Goal: Task Accomplishment & Management: Manage account settings

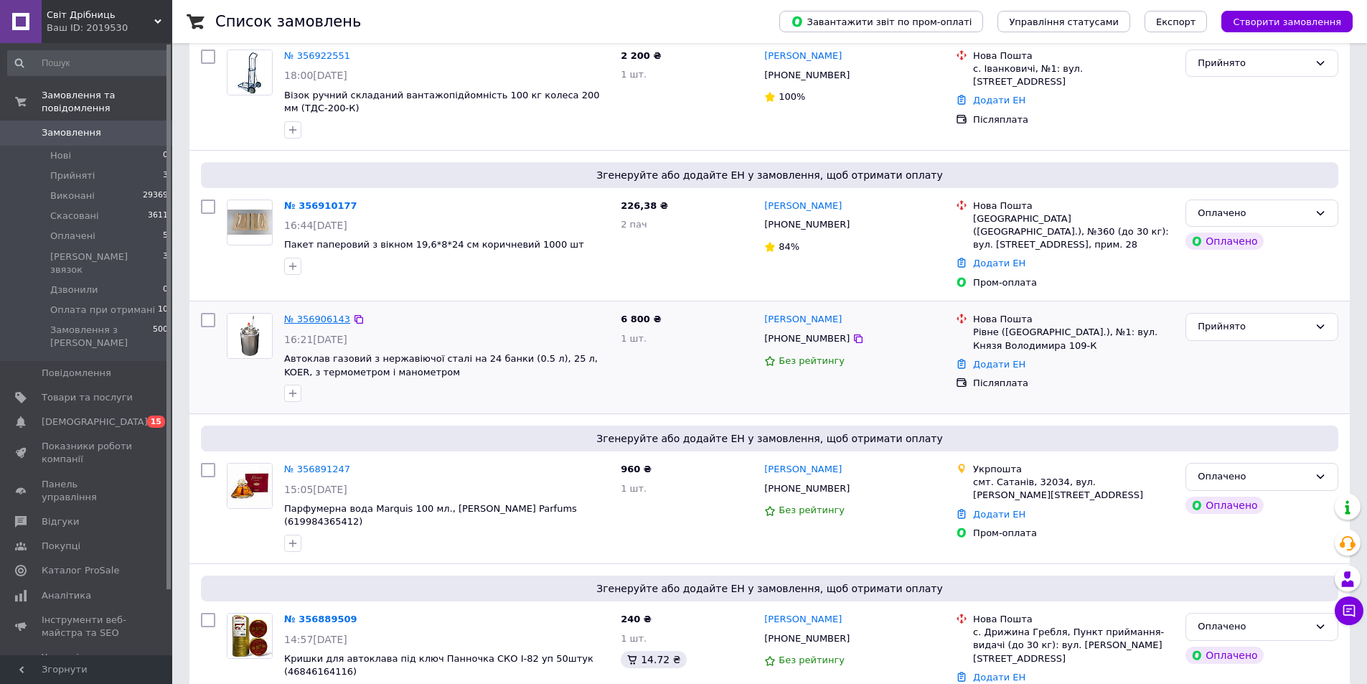
scroll to position [215, 0]
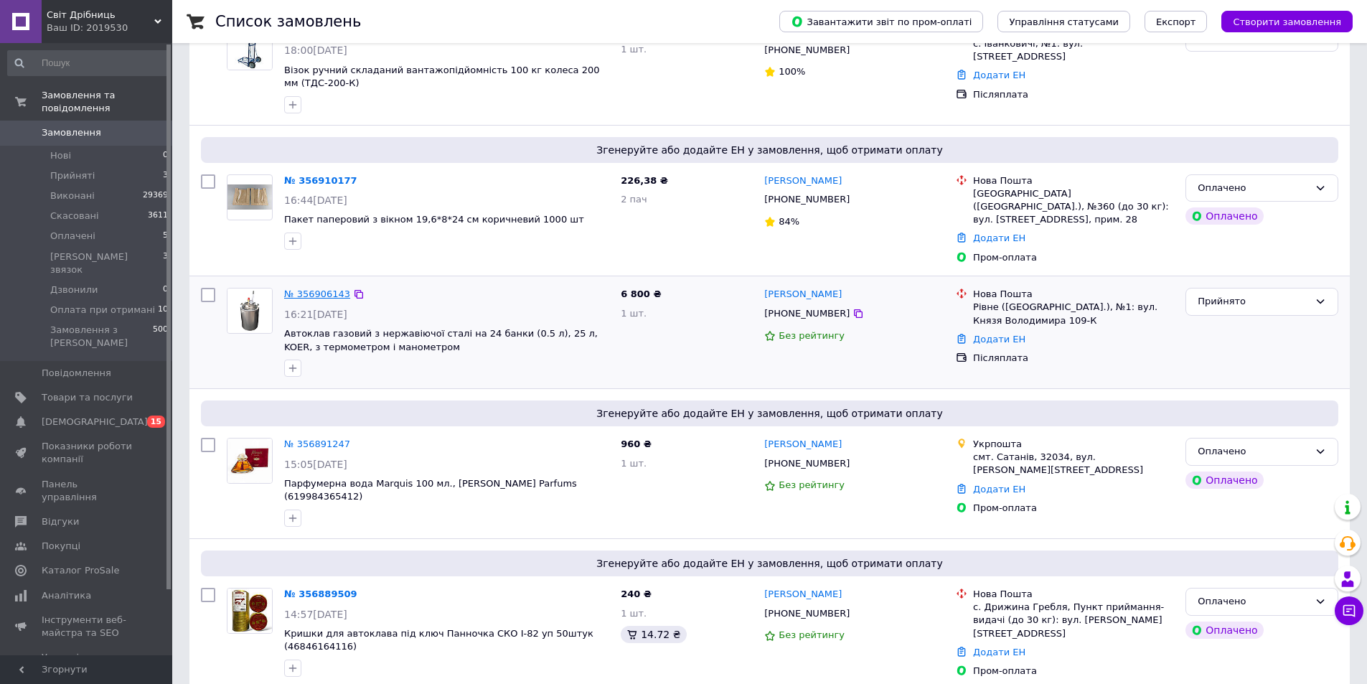
click at [306, 289] on link "№ 356906143" at bounding box center [317, 294] width 66 height 11
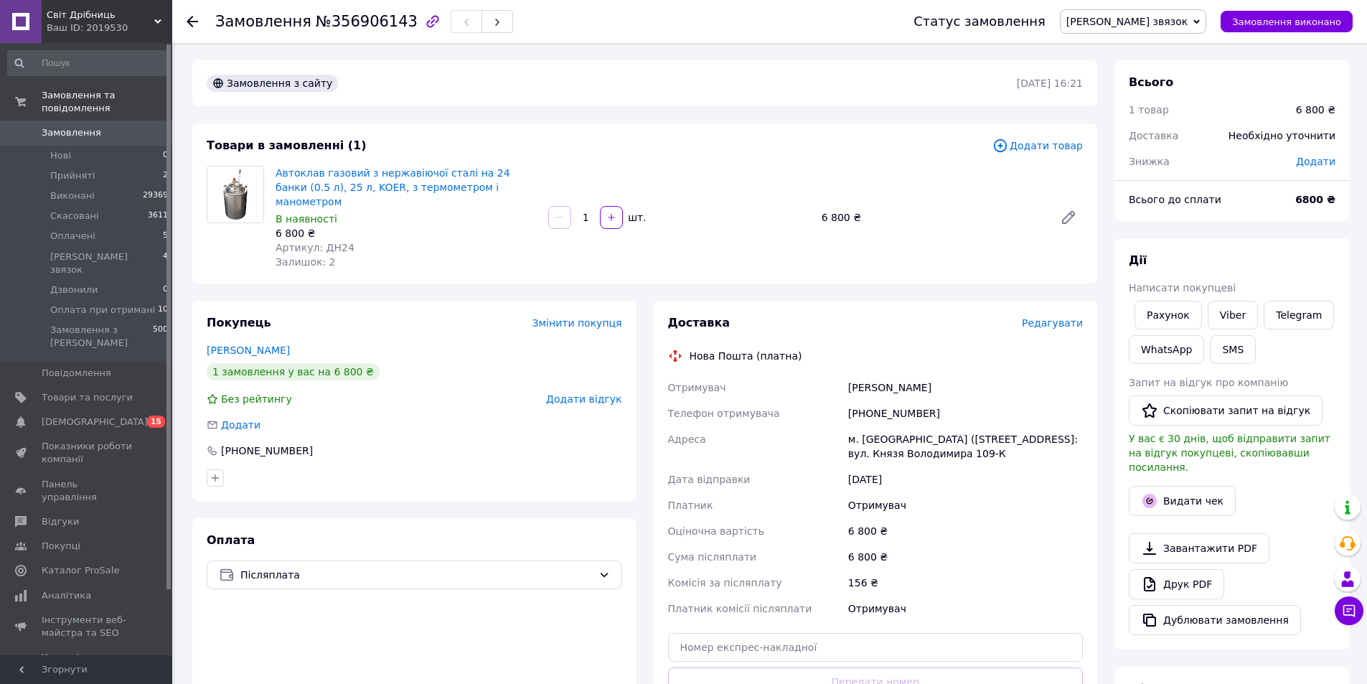
click at [1048, 317] on span "Редагувати" at bounding box center [1052, 322] width 61 height 11
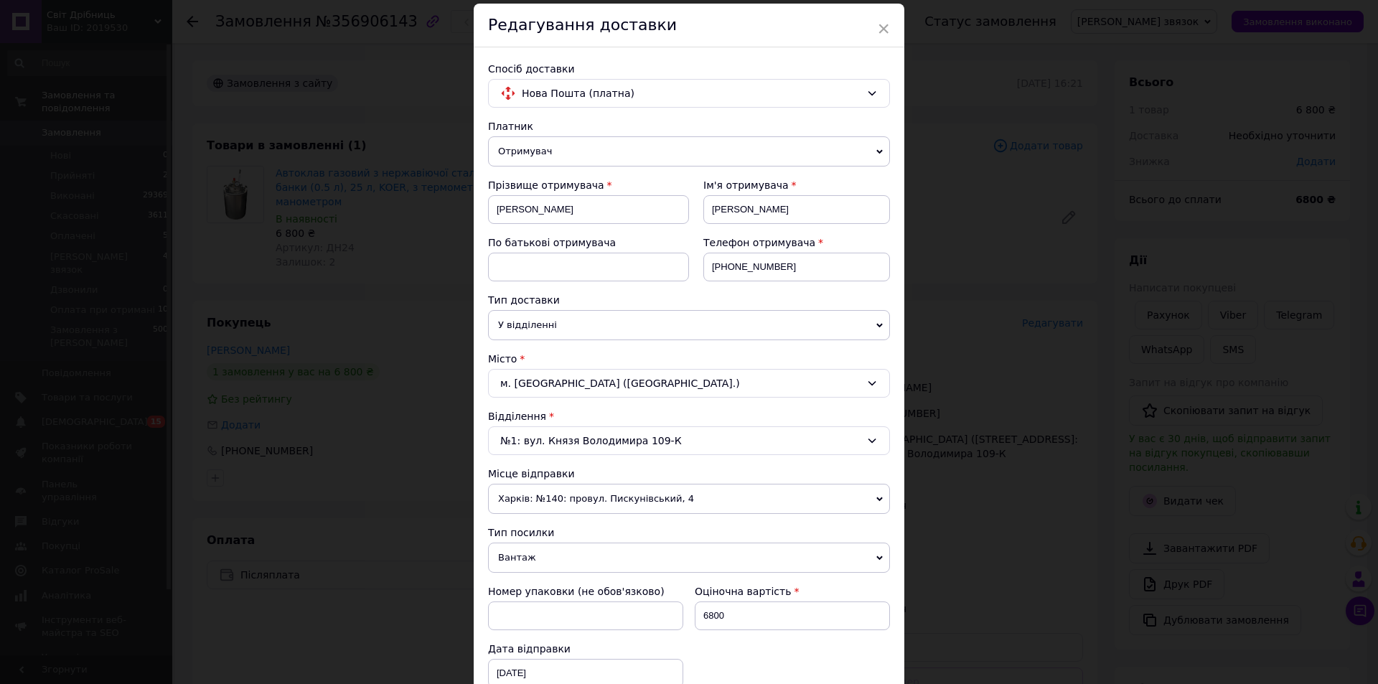
scroll to position [72, 0]
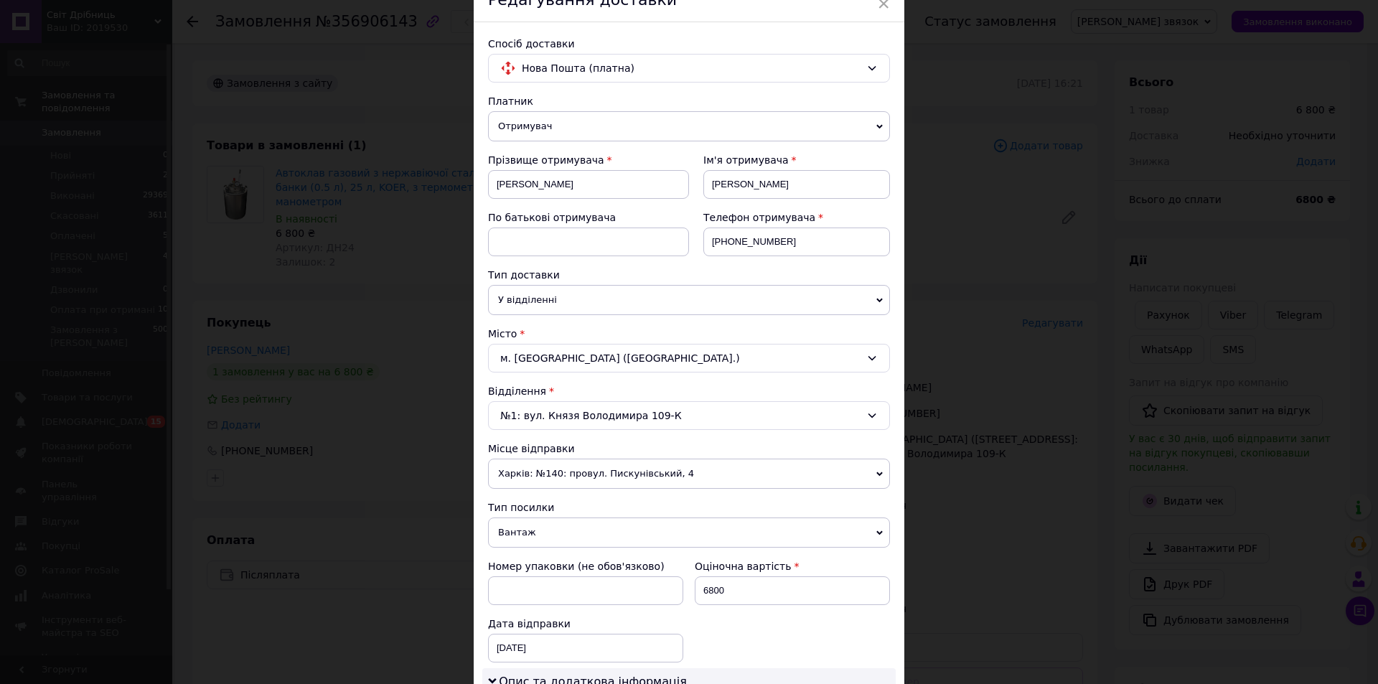
click at [549, 360] on div "м. Рівне (Рівненська обл.)" at bounding box center [689, 358] width 402 height 29
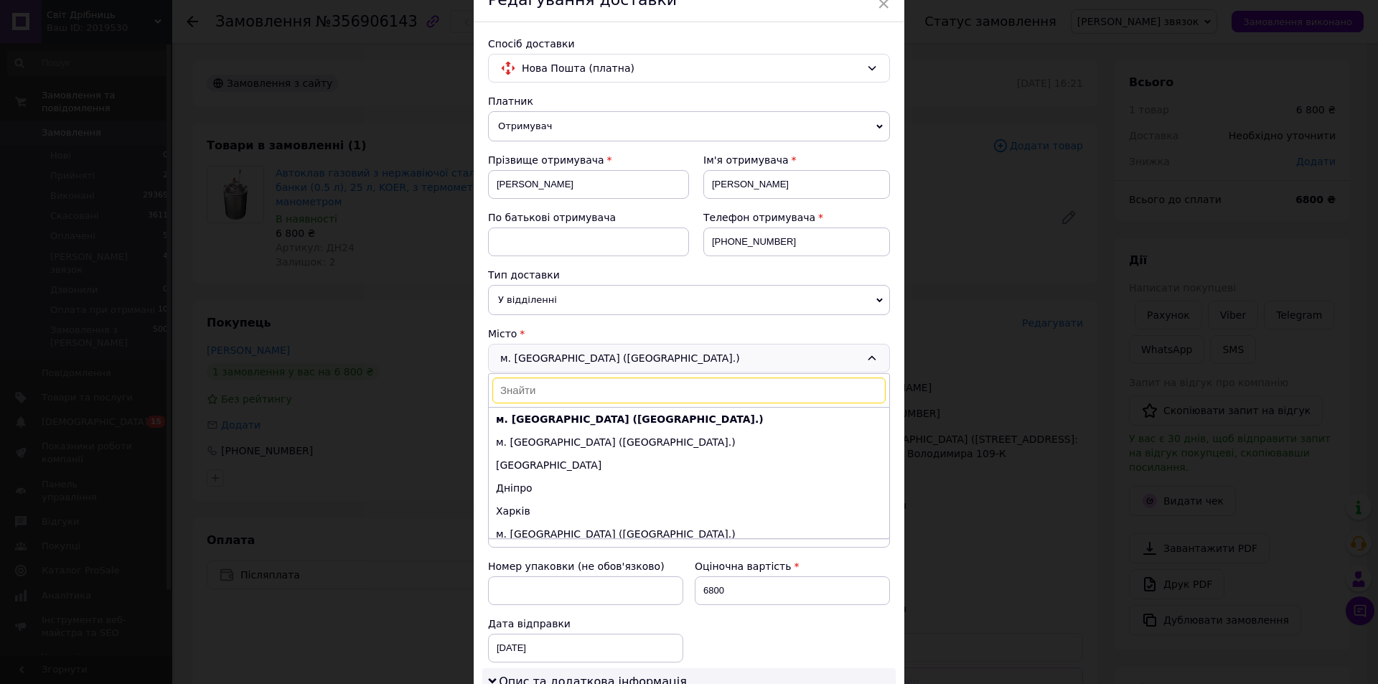
click at [530, 385] on input at bounding box center [688, 390] width 393 height 26
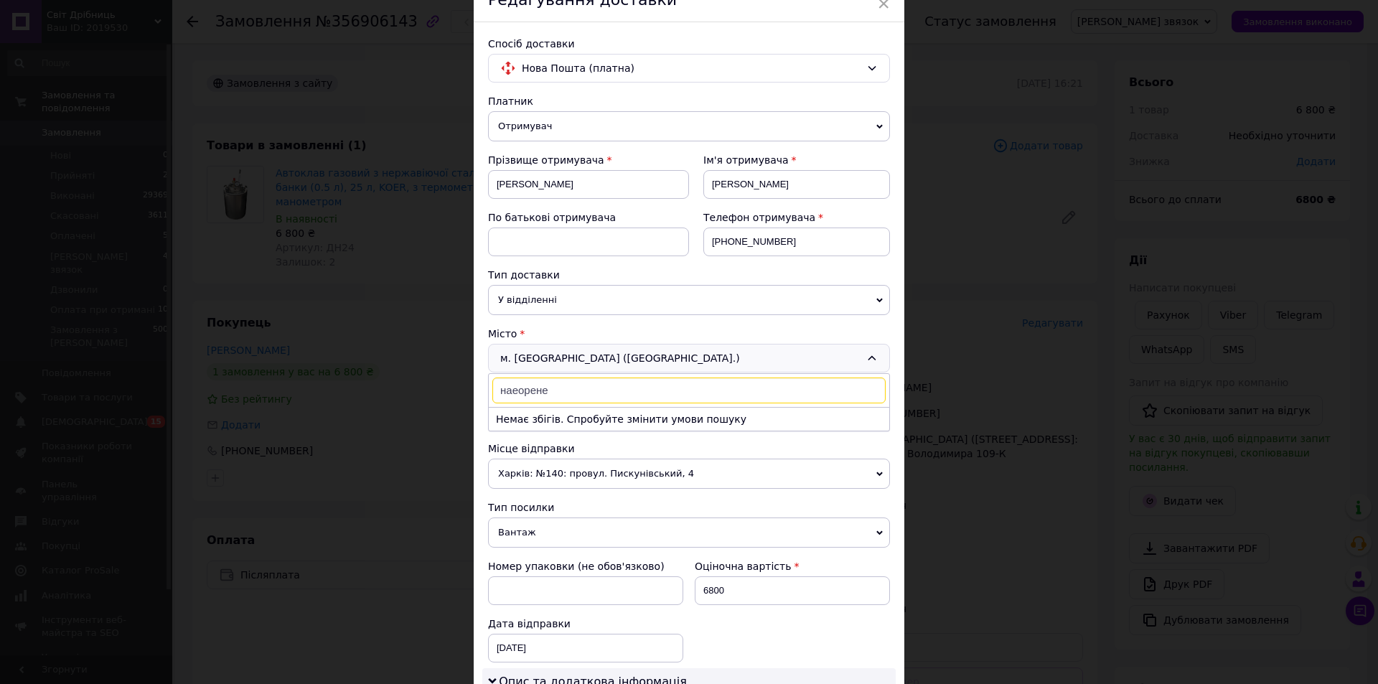
click at [512, 390] on input "наеорене" at bounding box center [688, 390] width 393 height 26
click at [540, 390] on input "набеорене" at bounding box center [688, 390] width 393 height 26
click at [567, 392] on input "набеорежне" at bounding box center [688, 390] width 393 height 26
click at [527, 391] on input "набеорежне" at bounding box center [688, 390] width 393 height 26
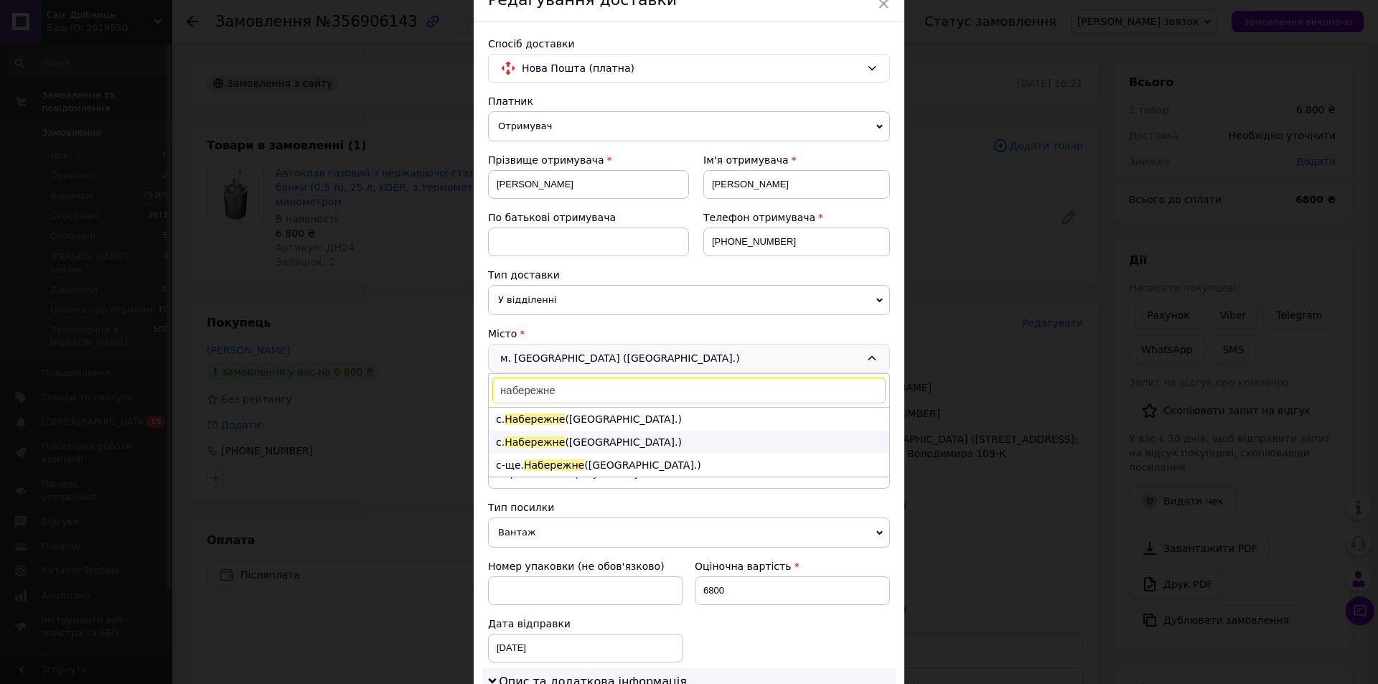
type input "набережне"
click at [579, 438] on li "с. Набережне (Рівненська обл.)" at bounding box center [689, 442] width 400 height 23
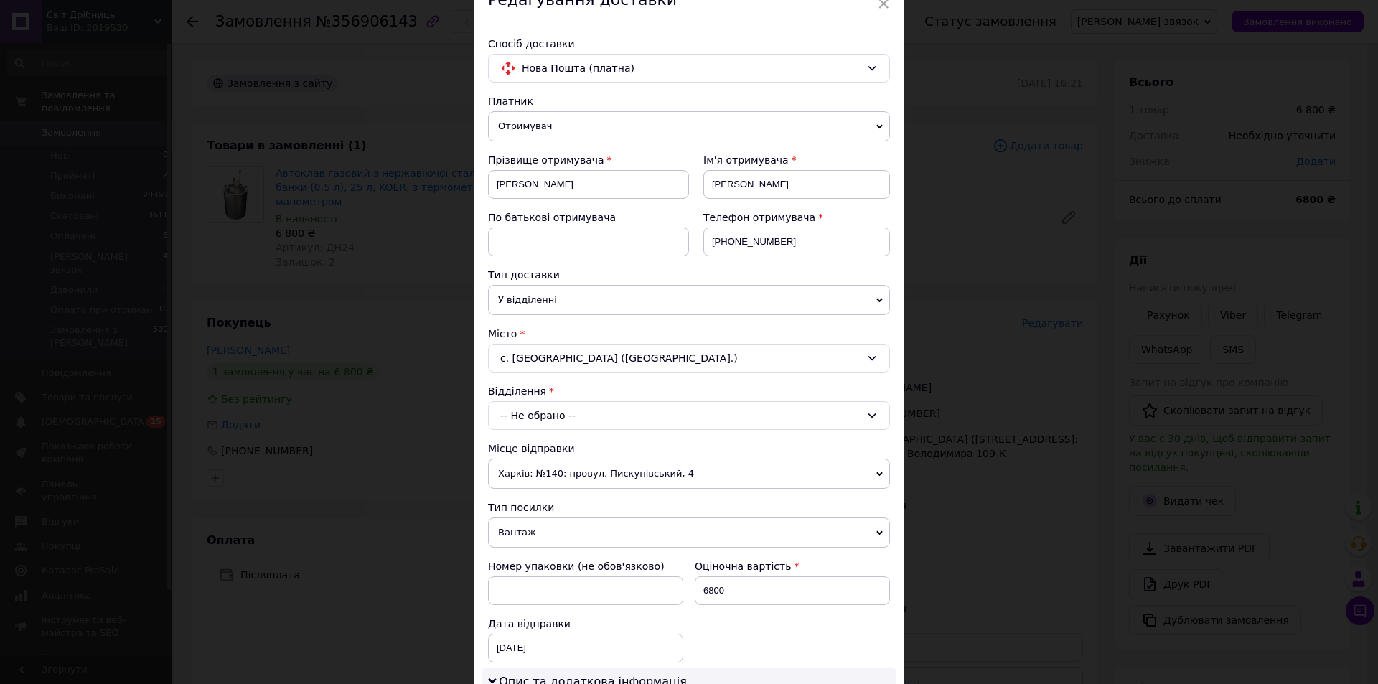
click at [561, 416] on div "-- Не обрано --" at bounding box center [689, 415] width 402 height 29
drag, startPoint x: 549, startPoint y: 413, endPoint x: 548, endPoint y: 427, distance: 13.7
click at [548, 413] on div "-- Не обрано -- Пункт приймання-видачі (до 30 кг): вул. Луцька, 1" at bounding box center [689, 415] width 402 height 29
drag, startPoint x: 549, startPoint y: 416, endPoint x: 549, endPoint y: 429, distance: 12.9
click at [549, 418] on div "-- Не обрано --" at bounding box center [689, 415] width 402 height 29
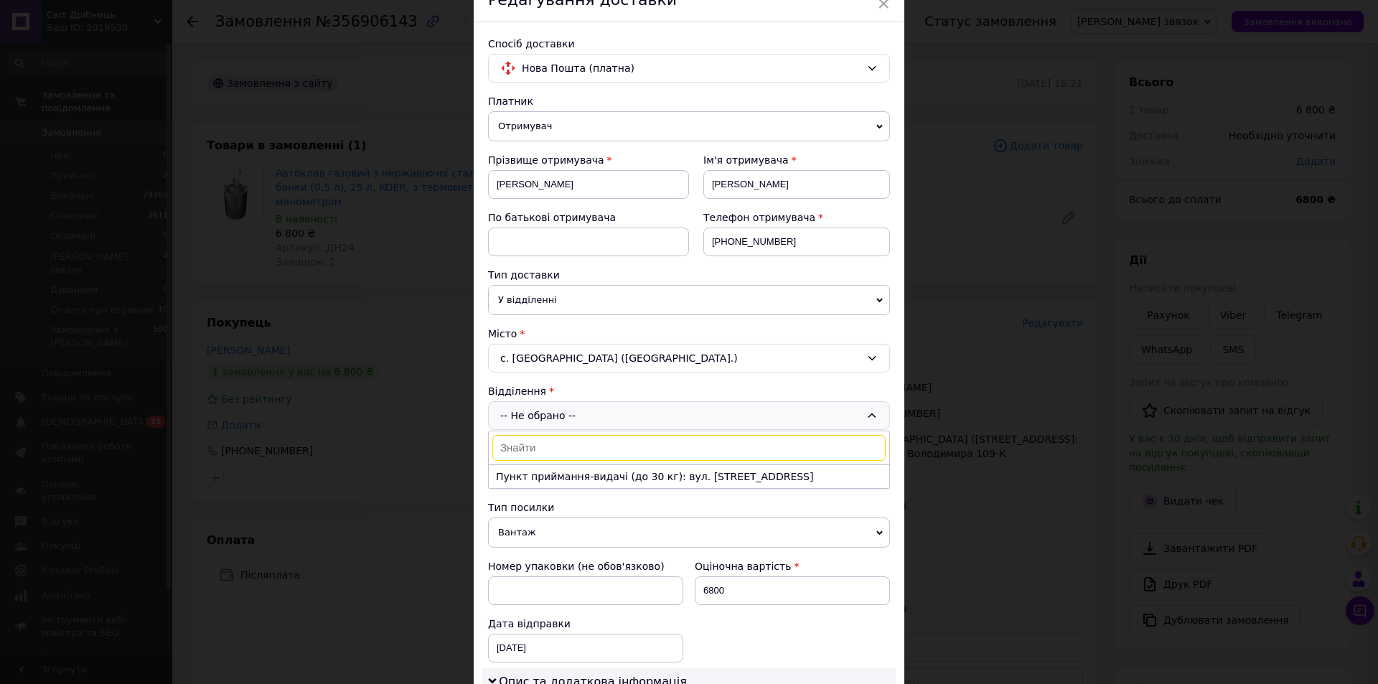
click at [546, 449] on input at bounding box center [688, 448] width 393 height 26
click at [552, 476] on li "Пункт приймання-видачі (до 30 кг): вул. Луцька, 1" at bounding box center [689, 476] width 400 height 23
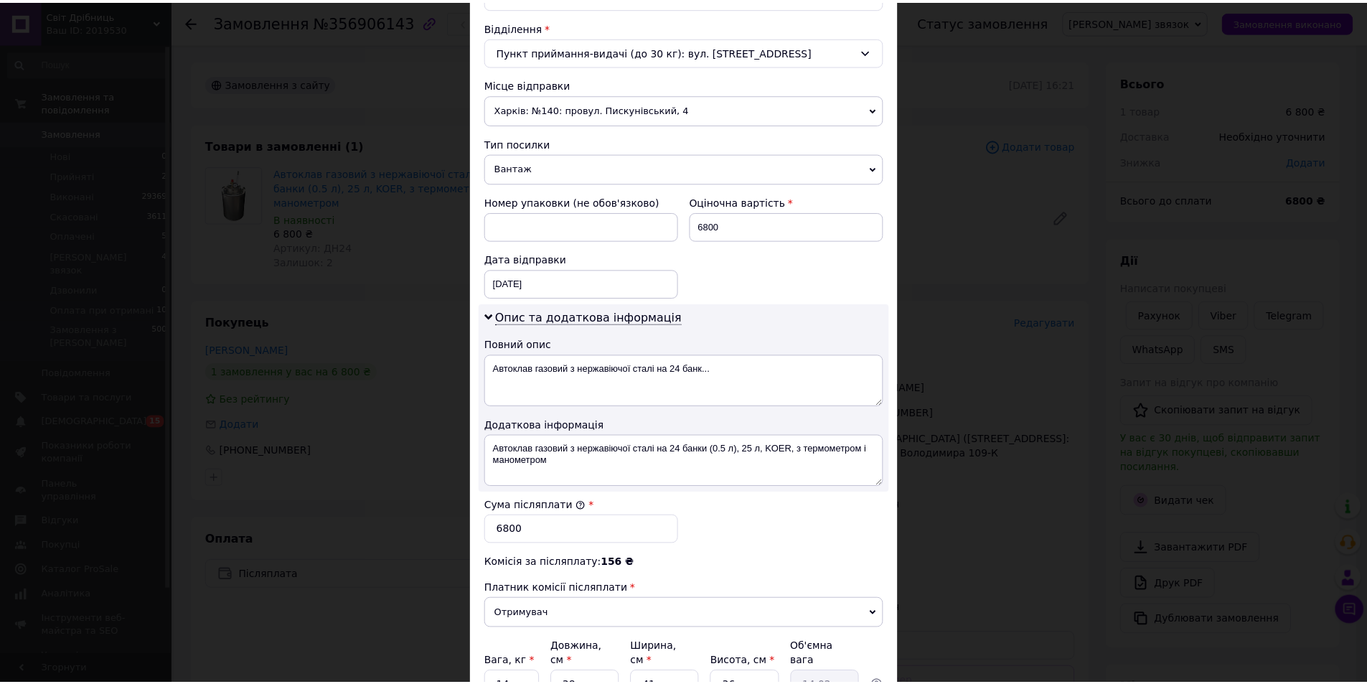
scroll to position [572, 0]
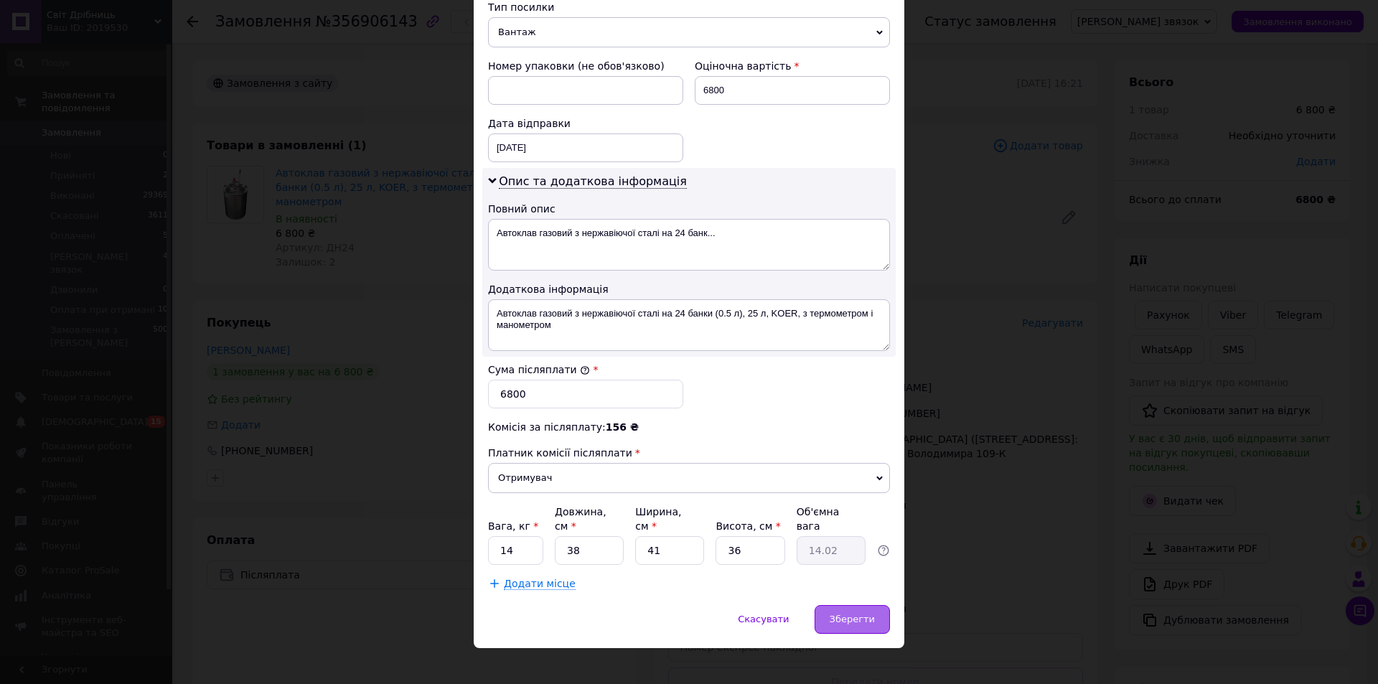
click at [856, 614] on span "Зберегти" at bounding box center [852, 619] width 45 height 11
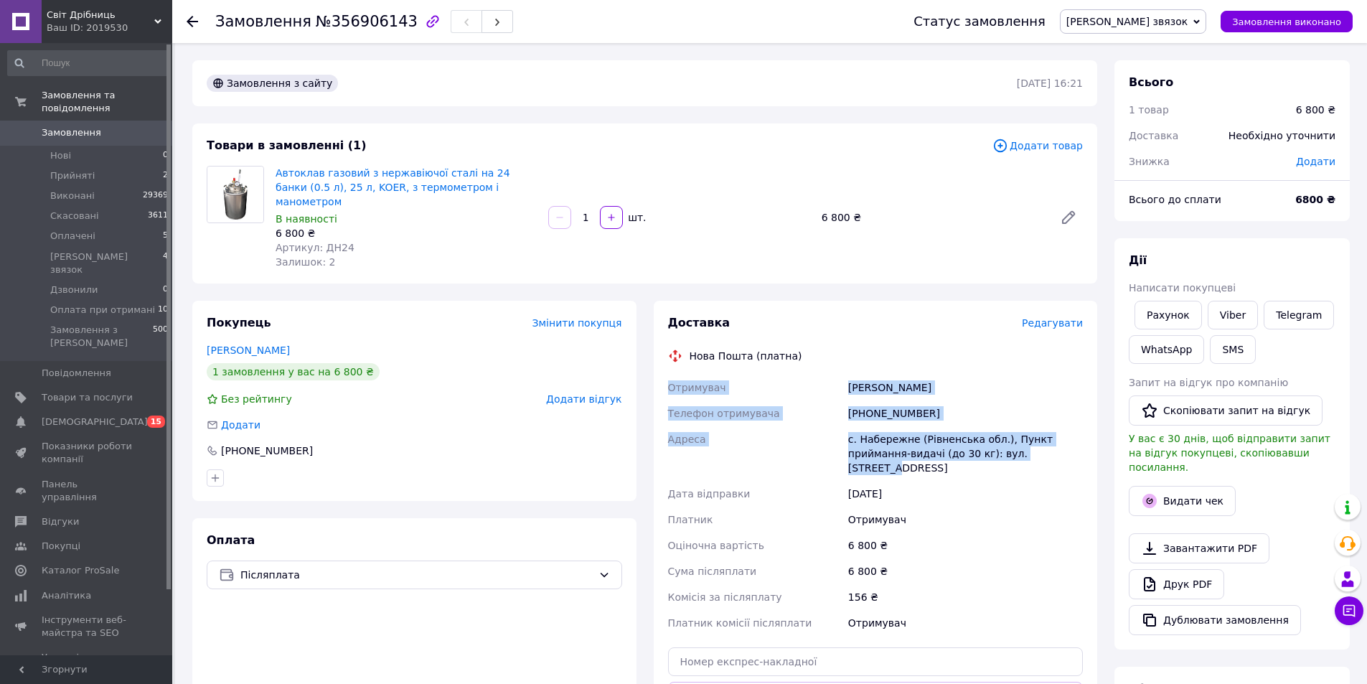
drag, startPoint x: 667, startPoint y: 372, endPoint x: 1000, endPoint y: 436, distance: 338.5
click at [1000, 436] on div "Отримувач Ковальчук Іванна Телефон отримувача +380977954468 Адреса с. Набережне…" at bounding box center [875, 505] width 421 height 261
copy div "Отримувач Ковальчук Іванна Телефон отримувача +380977954468 Адреса с. Набережне…"
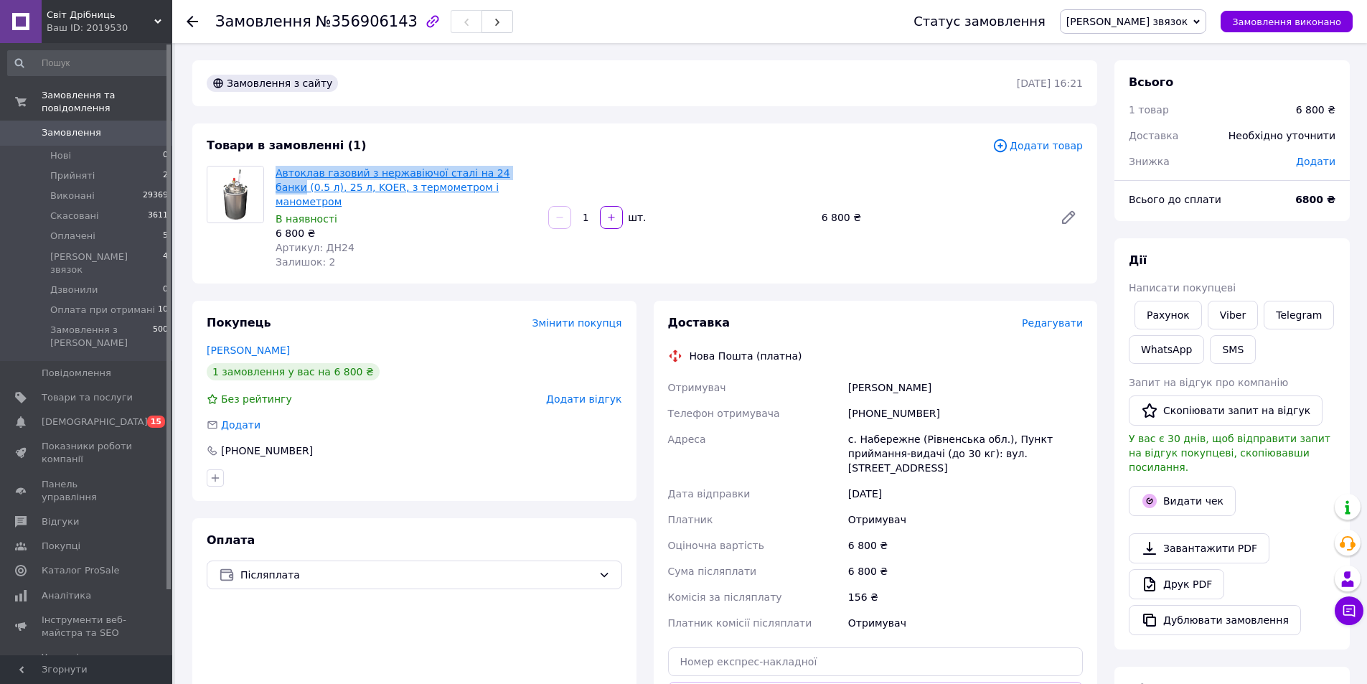
drag, startPoint x: 275, startPoint y: 167, endPoint x: 508, endPoint y: 172, distance: 233.3
click at [508, 172] on div "Автоклав газовий з нержавіючої сталі на 24 банки (0.5 л), 25 л, KOER, з термоме…" at bounding box center [406, 217] width 273 height 109
copy link "Автоклав газовий з нержавіючої сталі на 24 банки"
drag, startPoint x: 319, startPoint y: 234, endPoint x: 362, endPoint y: 237, distance: 43.2
click at [362, 240] on div "Артикул: ДН24" at bounding box center [406, 247] width 261 height 14
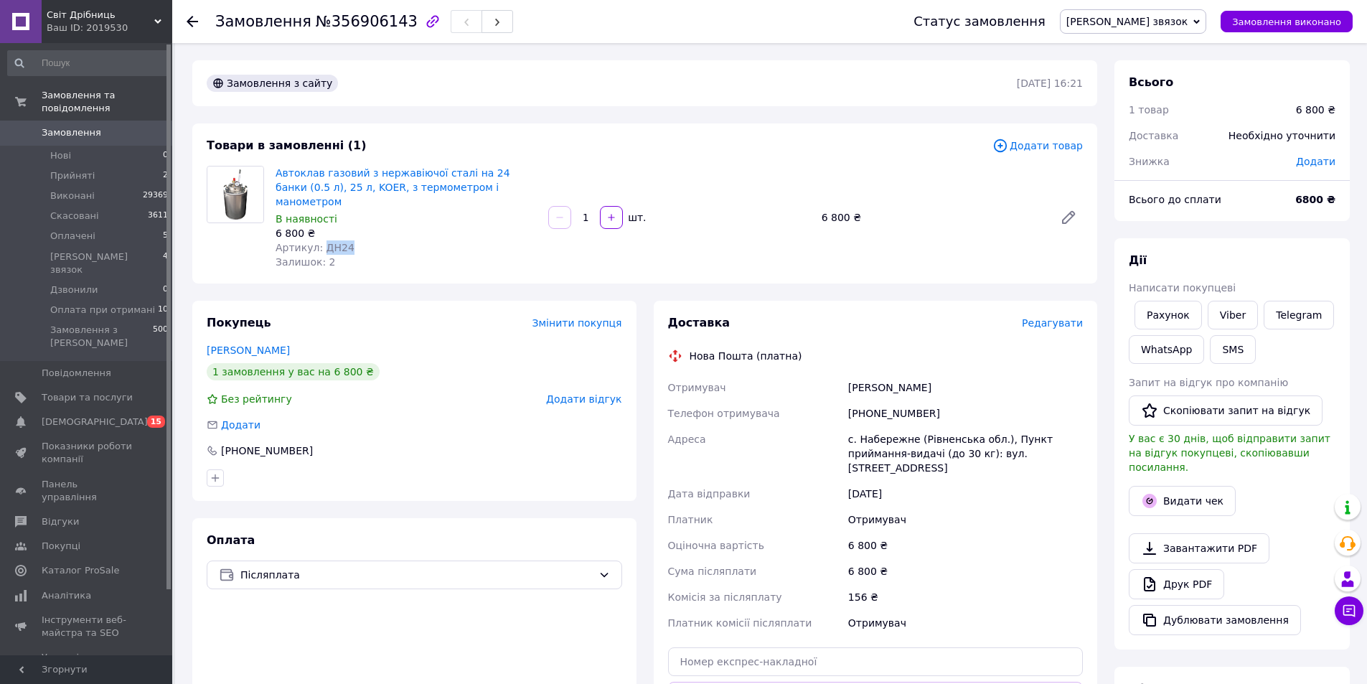
copy span "ДН24"
click at [1165, 19] on span "[PERSON_NAME] звязок" at bounding box center [1126, 21] width 121 height 11
click at [1186, 161] on li "Оплата при отримані" at bounding box center [1133, 158] width 145 height 22
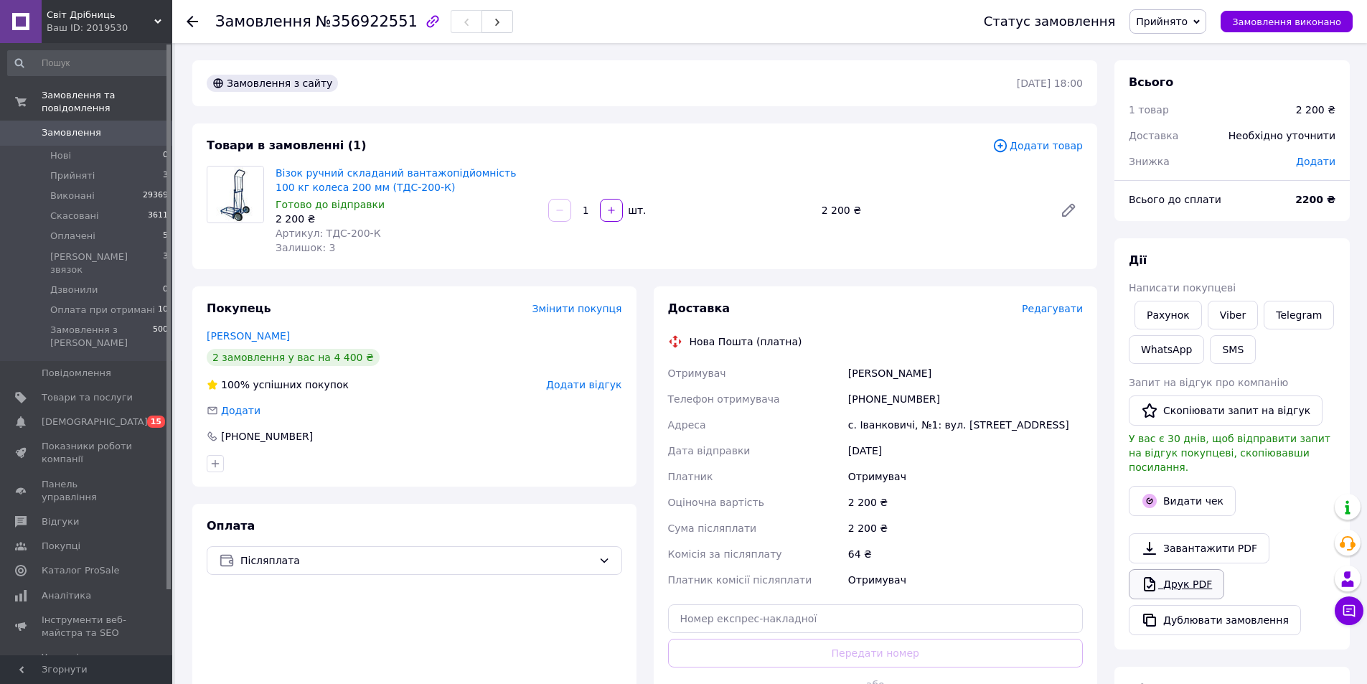
click at [1178, 569] on link "Друк PDF" at bounding box center [1176, 584] width 95 height 30
click at [1233, 313] on link "Viber" at bounding box center [1233, 315] width 50 height 29
click at [276, 337] on link "Передерий Богдан" at bounding box center [248, 335] width 83 height 11
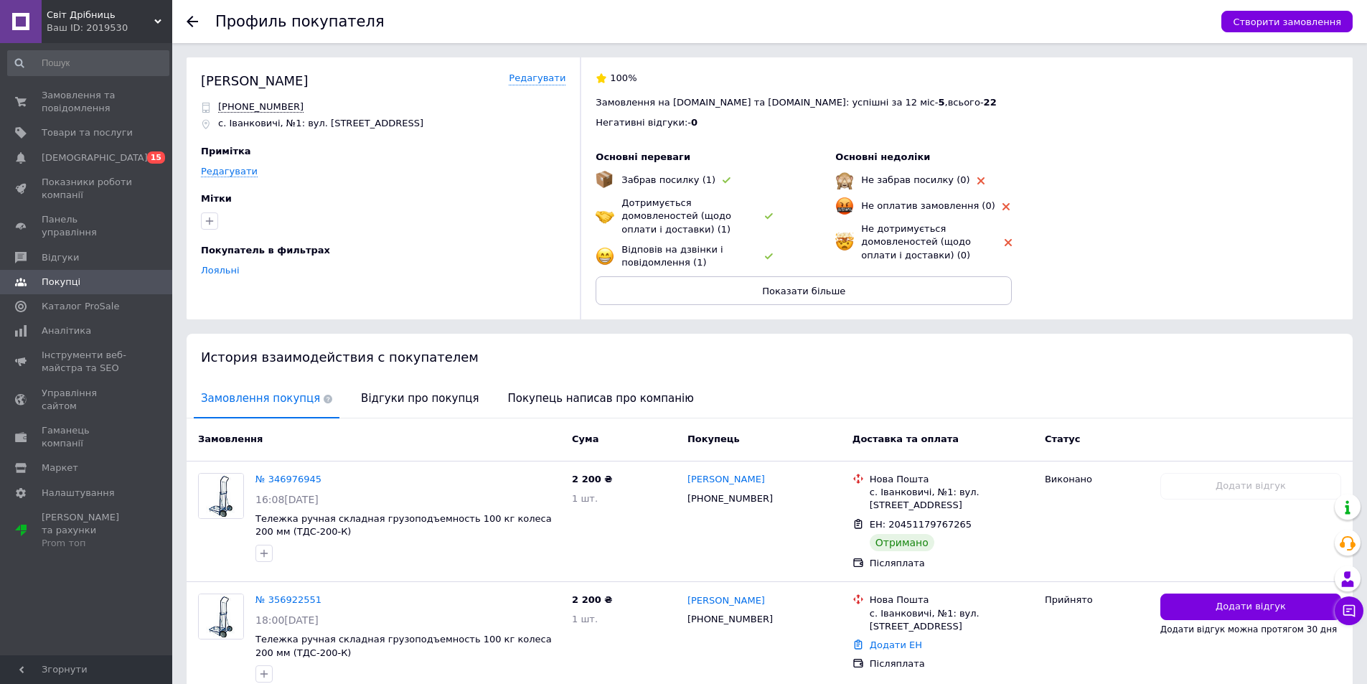
click at [189, 18] on icon at bounding box center [192, 21] width 11 height 11
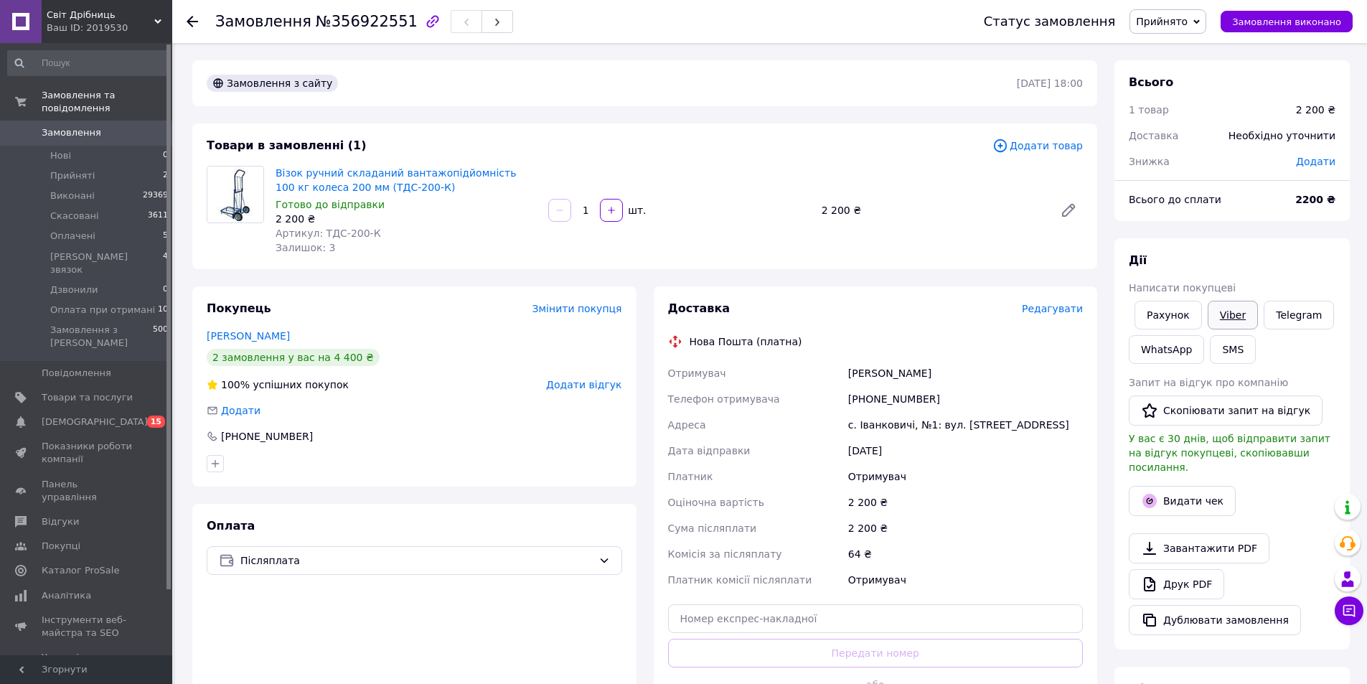
click at [1224, 317] on link "Viber" at bounding box center [1233, 315] width 50 height 29
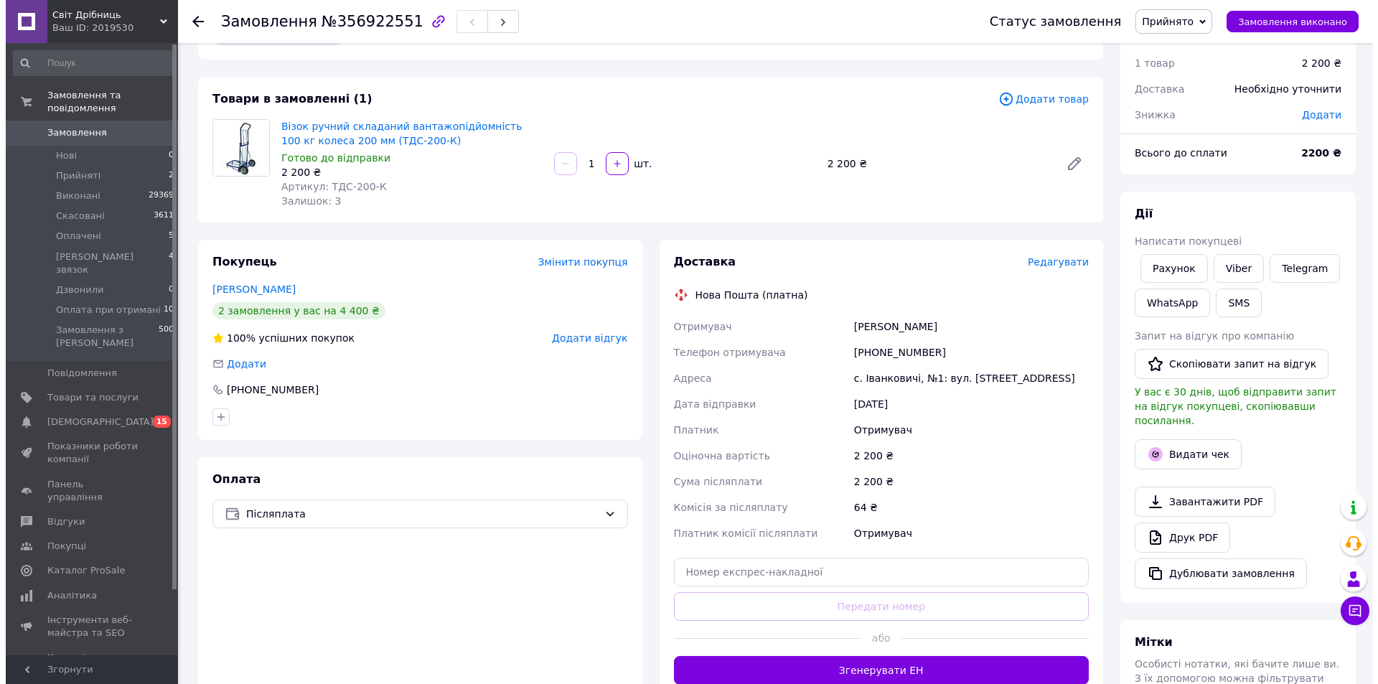
scroll to position [72, 0]
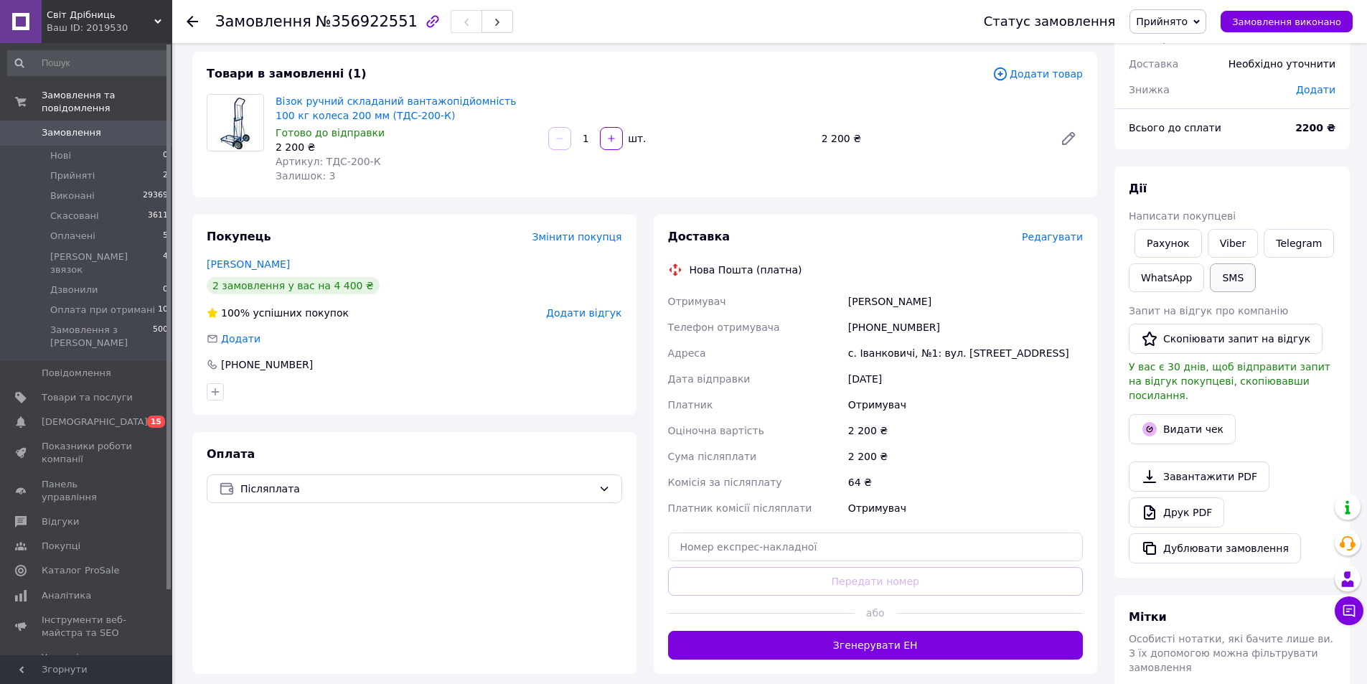
click at [1226, 271] on button "SMS" at bounding box center [1233, 277] width 46 height 29
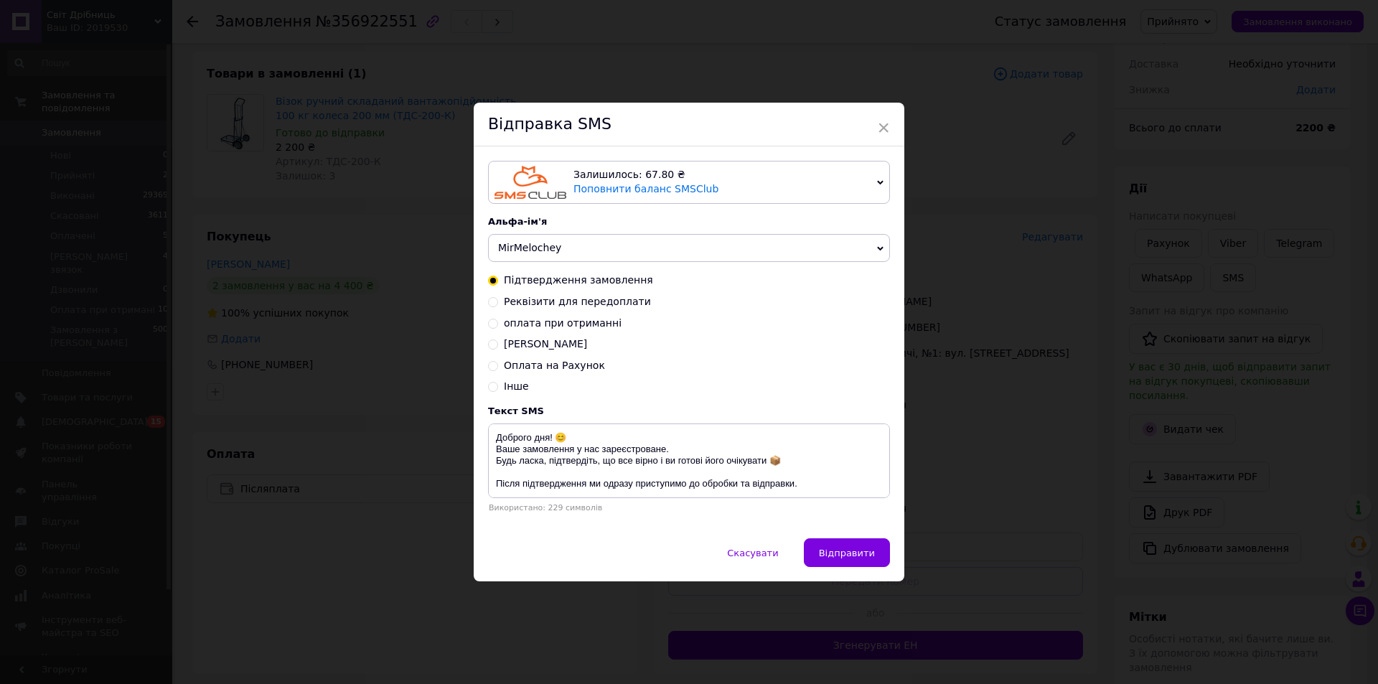
click at [488, 299] on input "Реквізити для передоплати" at bounding box center [493, 301] width 10 height 10
radio input "true"
radio input "false"
type textarea "Доброго дня! 😊 Ваше замовлення в обробці. 🔸 Реквізити для передоплати: Славенко…"
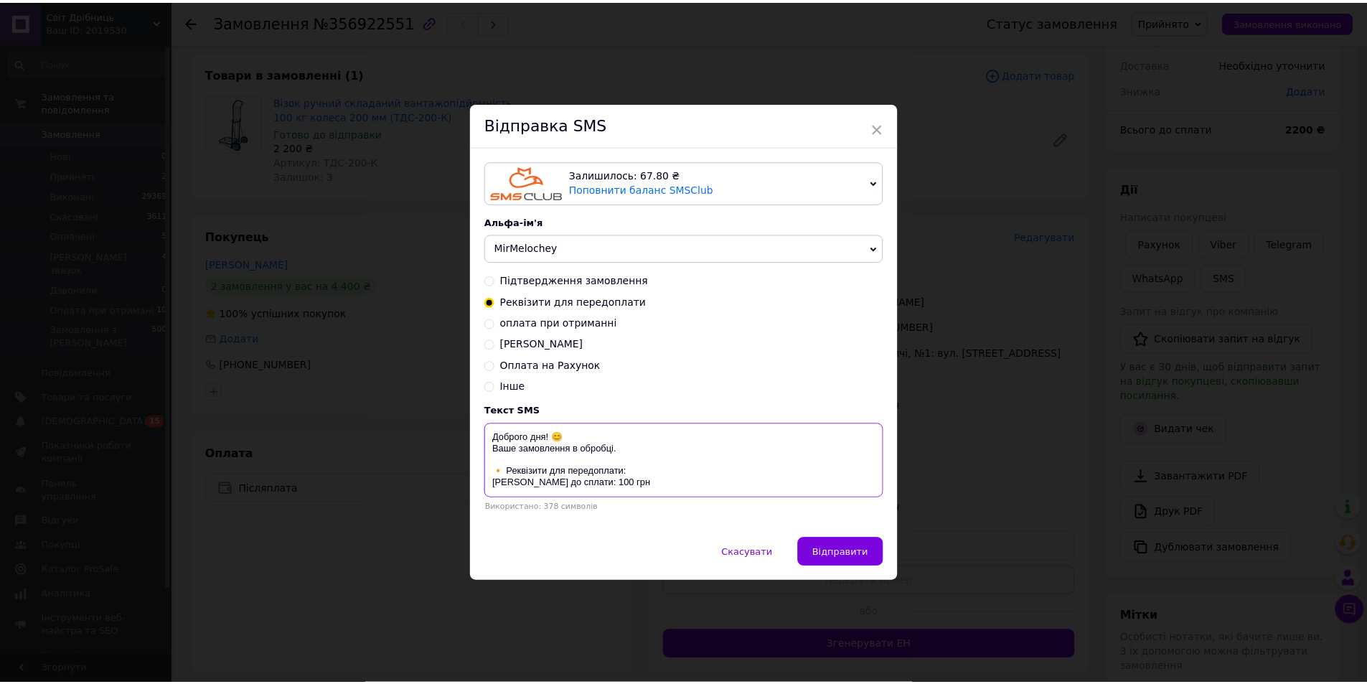
scroll to position [115, 0]
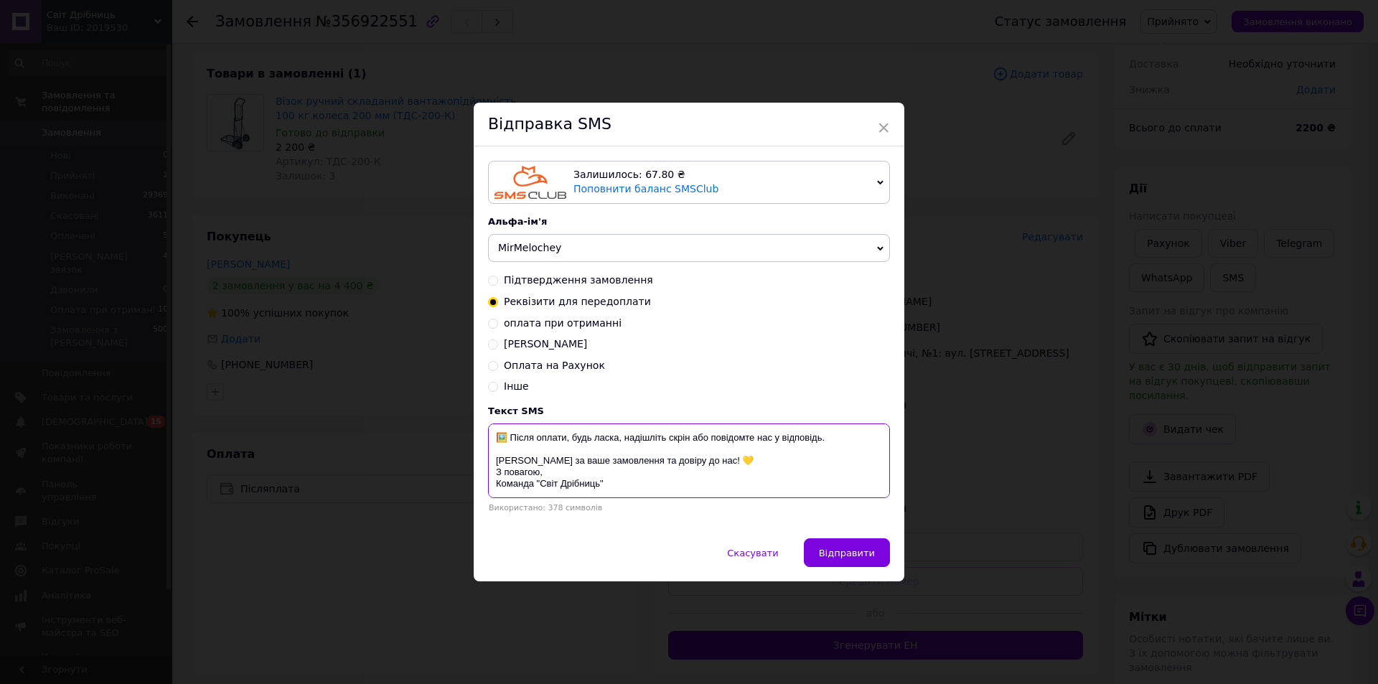
drag, startPoint x: 492, startPoint y: 437, endPoint x: 655, endPoint y: 516, distance: 180.4
click at [655, 516] on div "Залишилось: 67.80 ₴ Поповнити баланс SMSClub Підключити LetsAds Альфа-ім'я MirM…" at bounding box center [689, 342] width 431 height 392
click at [881, 123] on span "×" at bounding box center [883, 128] width 13 height 24
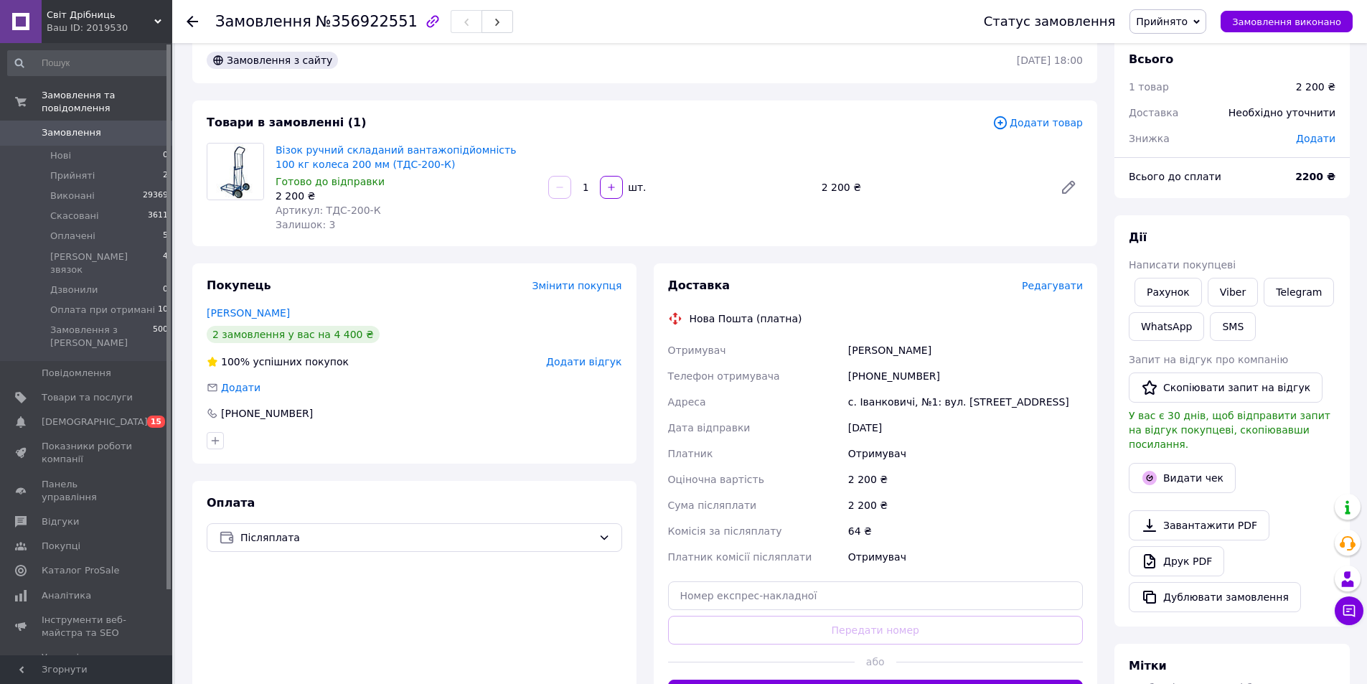
scroll to position [0, 0]
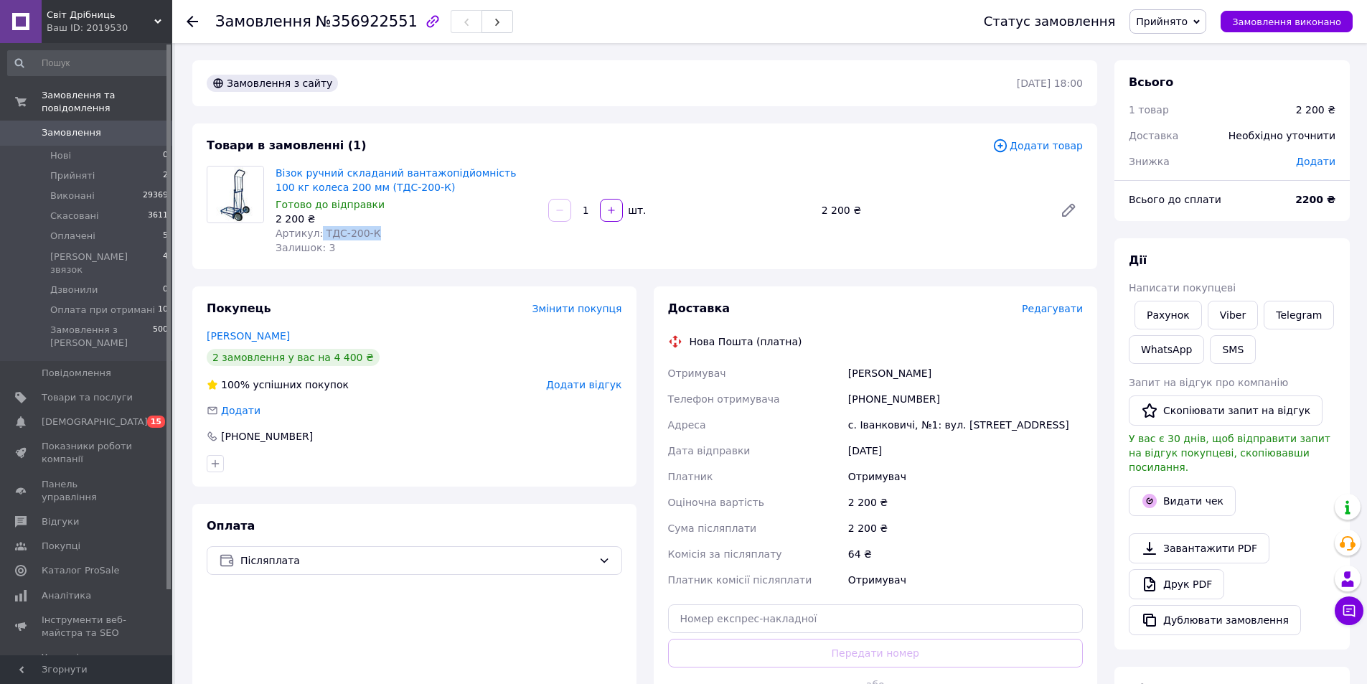
drag, startPoint x: 316, startPoint y: 230, endPoint x: 409, endPoint y: 218, distance: 94.1
click at [393, 229] on div "Артикул: ТДС-200-К" at bounding box center [406, 233] width 261 height 14
copy span "ТДС-200-К"
click at [454, 172] on link "Візок ручний складаний вантажопідйомність 100 кг колеса 200 мм (ТДС-200-К)" at bounding box center [396, 180] width 240 height 26
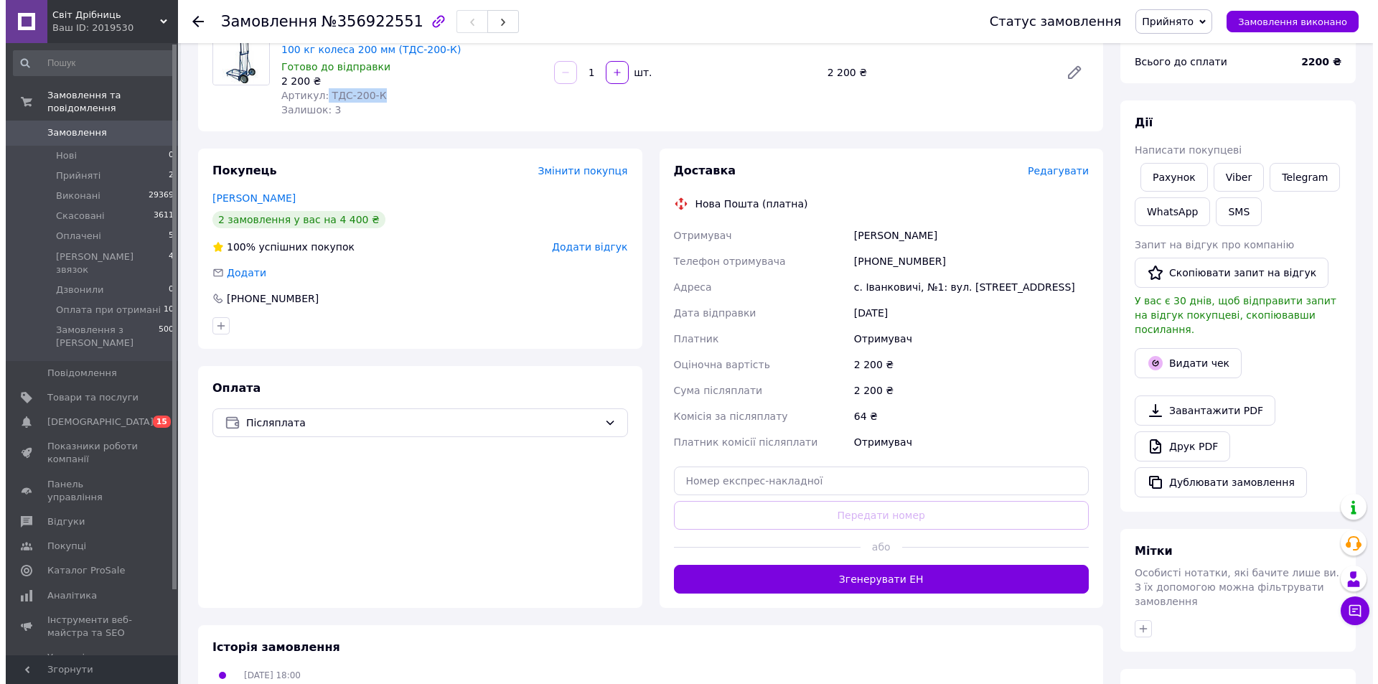
scroll to position [144, 0]
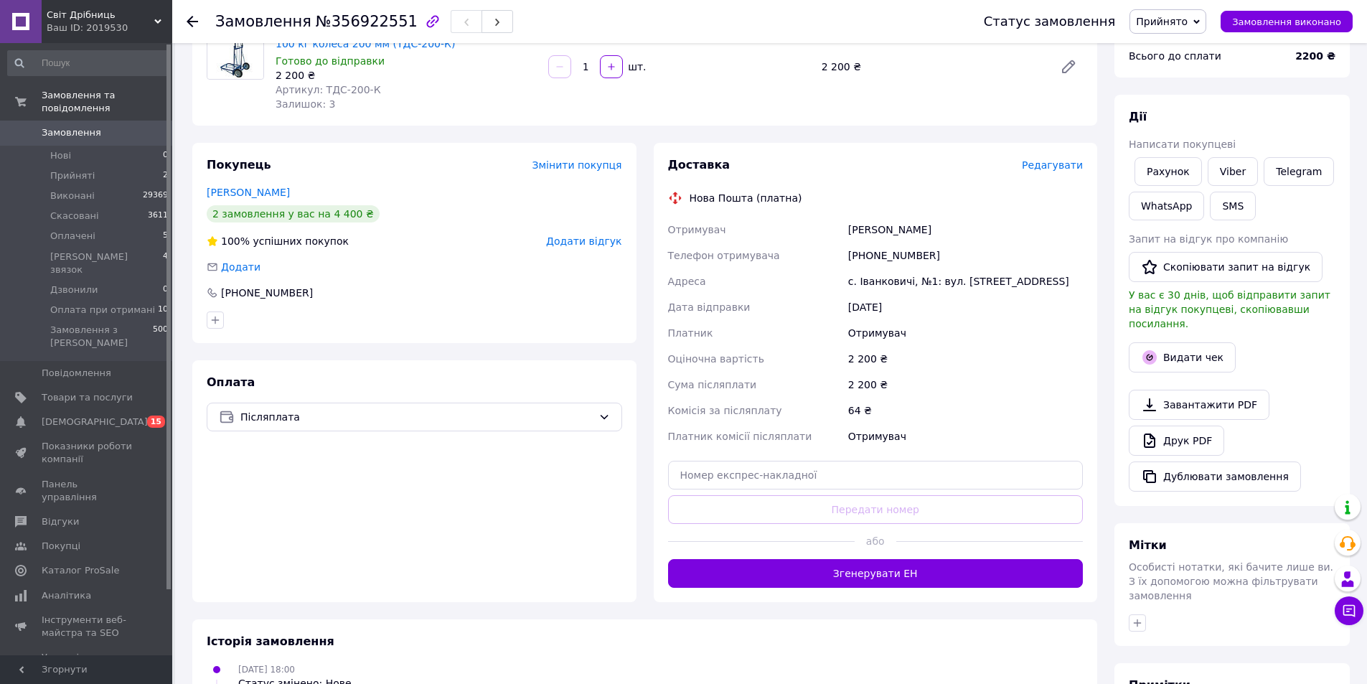
click at [1049, 166] on span "Редагувати" at bounding box center [1052, 164] width 61 height 11
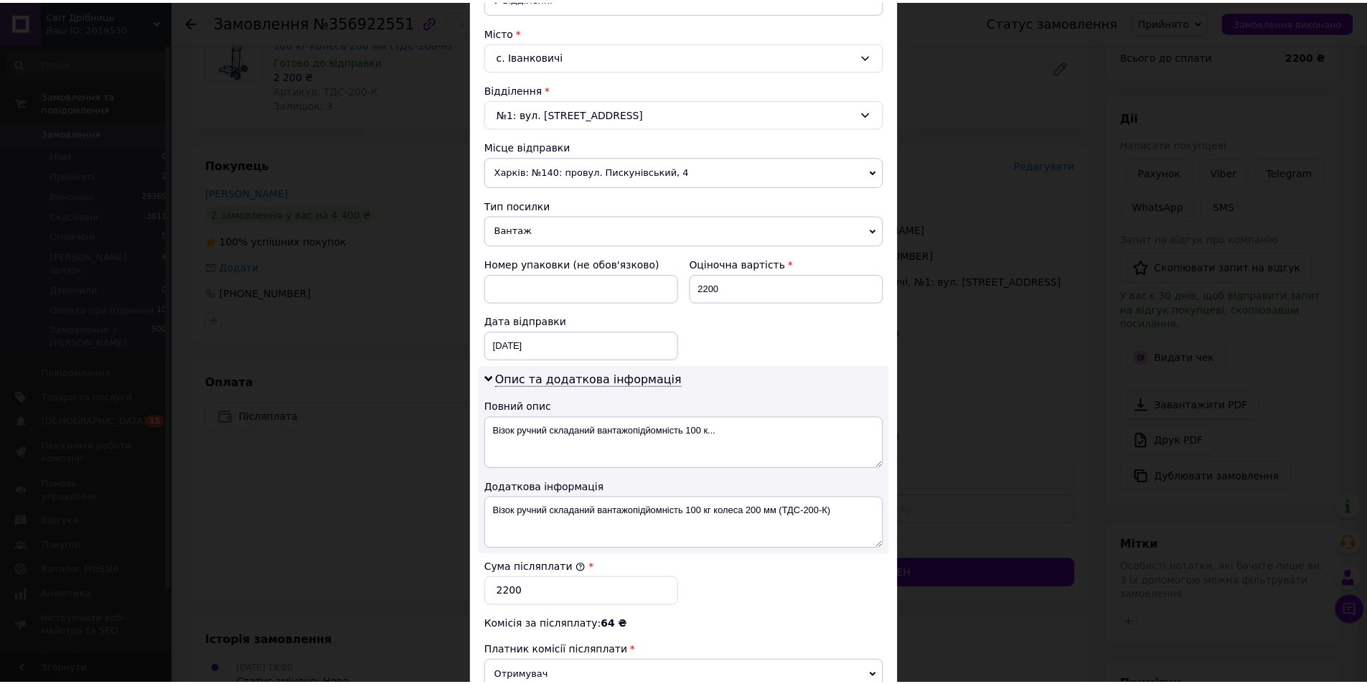
scroll to position [572, 0]
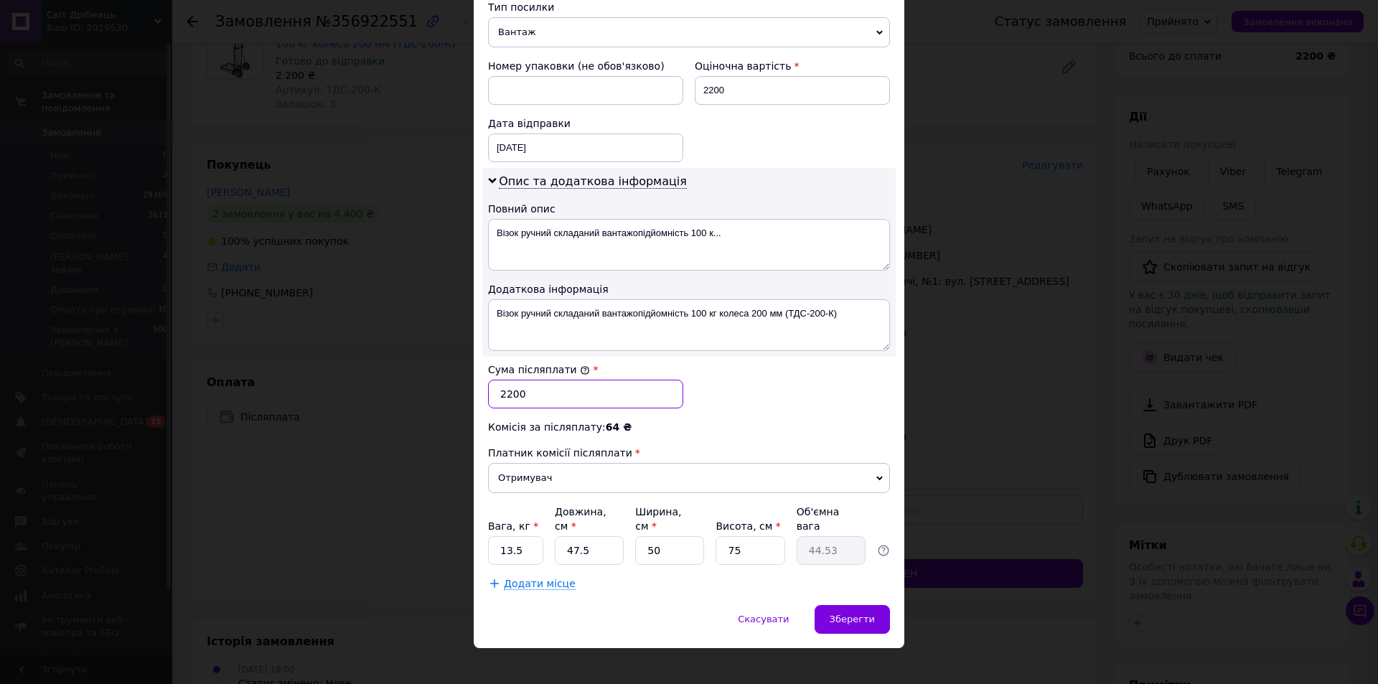
click at [527, 396] on input "2200" at bounding box center [585, 394] width 195 height 29
type input "2"
type input "1900"
click at [856, 614] on span "Зберегти" at bounding box center [852, 619] width 45 height 11
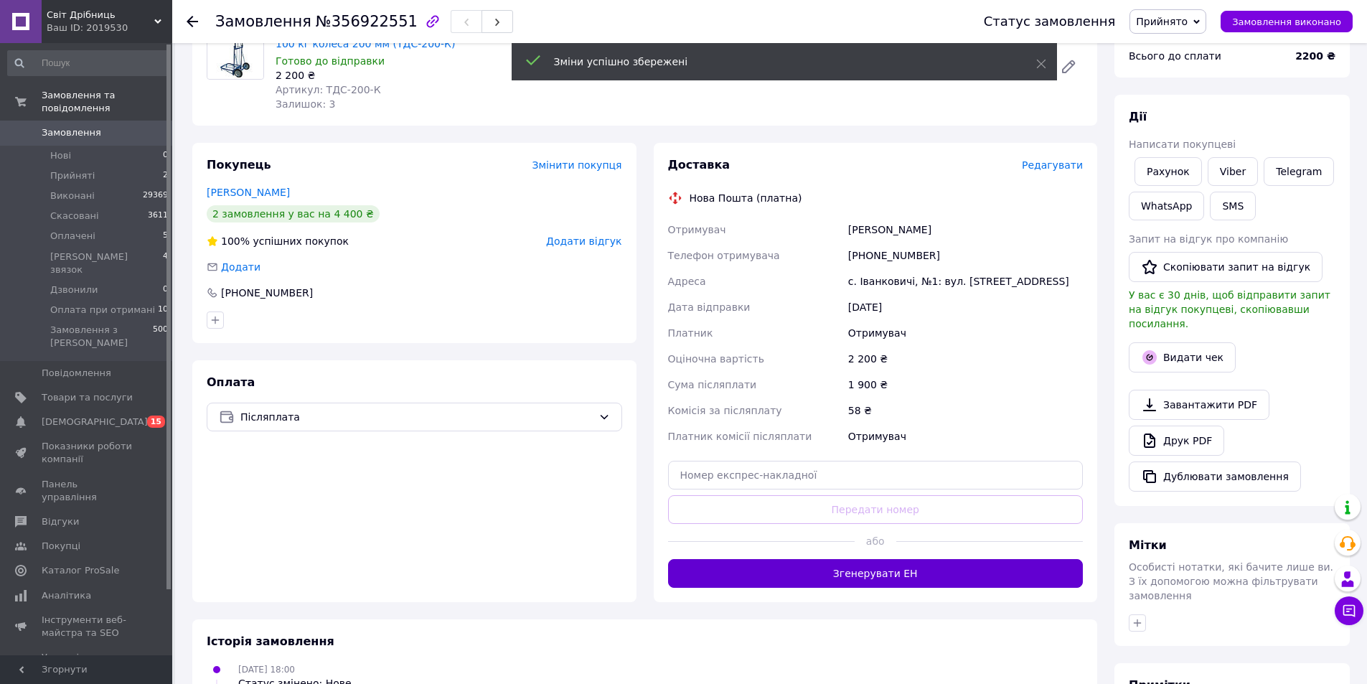
click at [894, 571] on button "Згенерувати ЕН" at bounding box center [876, 573] width 416 height 29
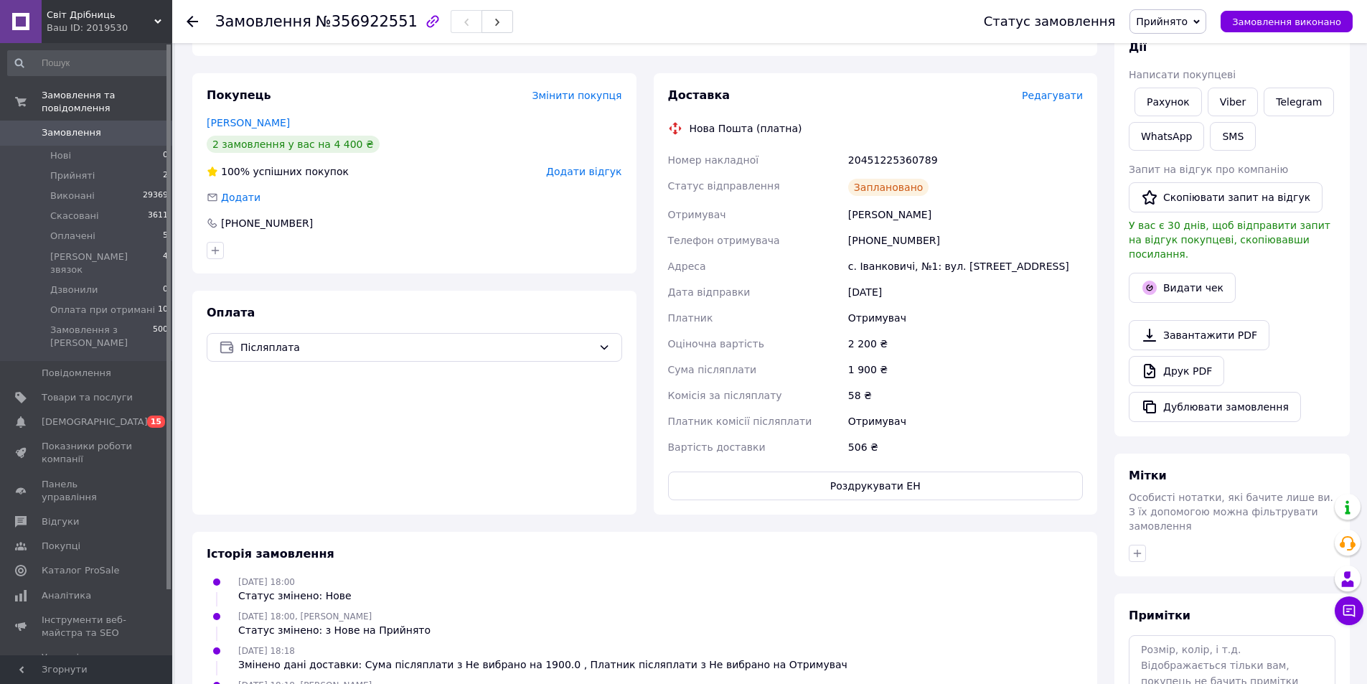
scroll to position [129, 0]
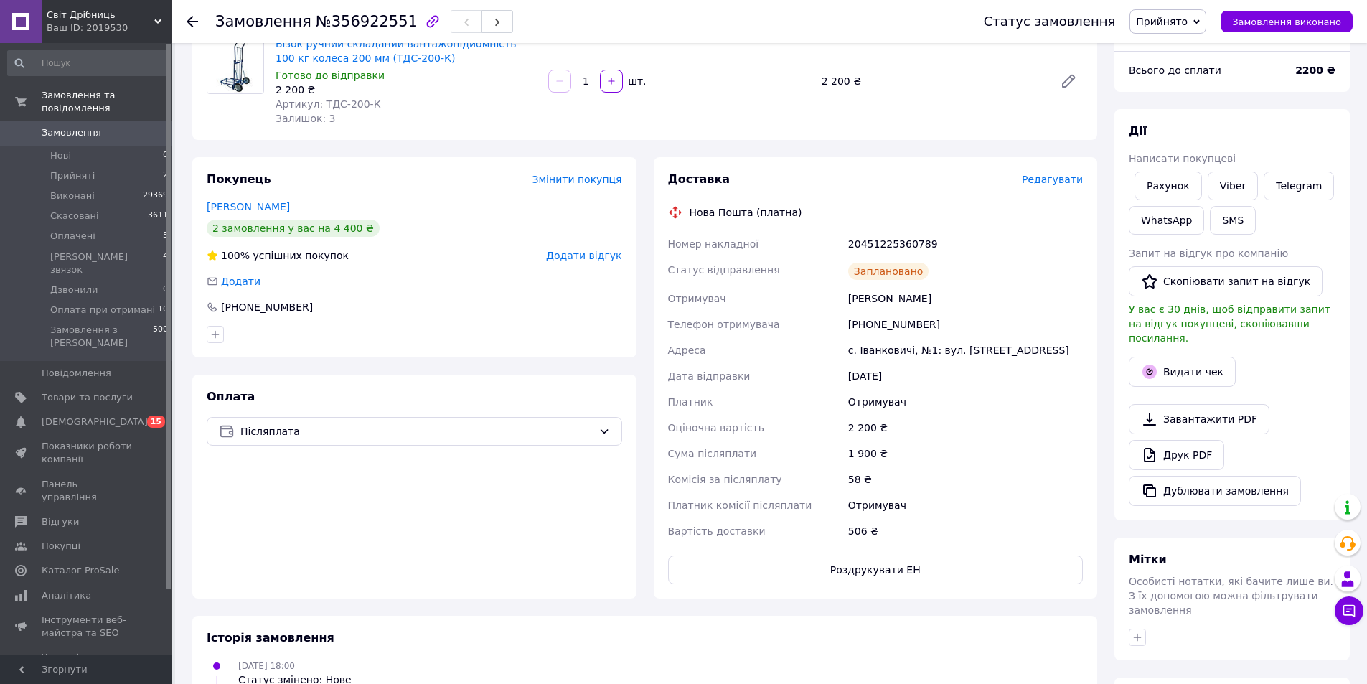
click at [876, 250] on div "20451225360789" at bounding box center [965, 244] width 240 height 26
click at [876, 245] on div "20451225360789" at bounding box center [965, 244] width 240 height 26
copy div "20451225360789"
click at [1279, 21] on span "Замовлення виконано" at bounding box center [1286, 22] width 109 height 11
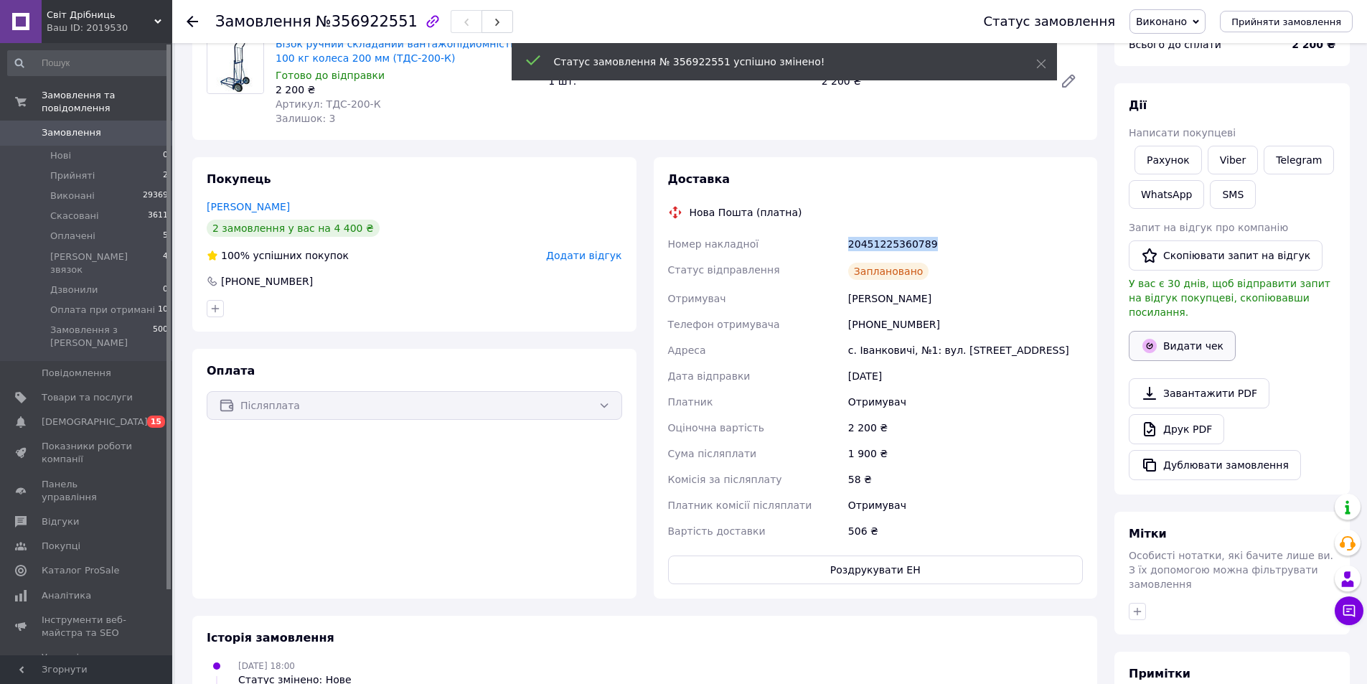
click at [1200, 331] on button "Видати чек" at bounding box center [1182, 346] width 107 height 30
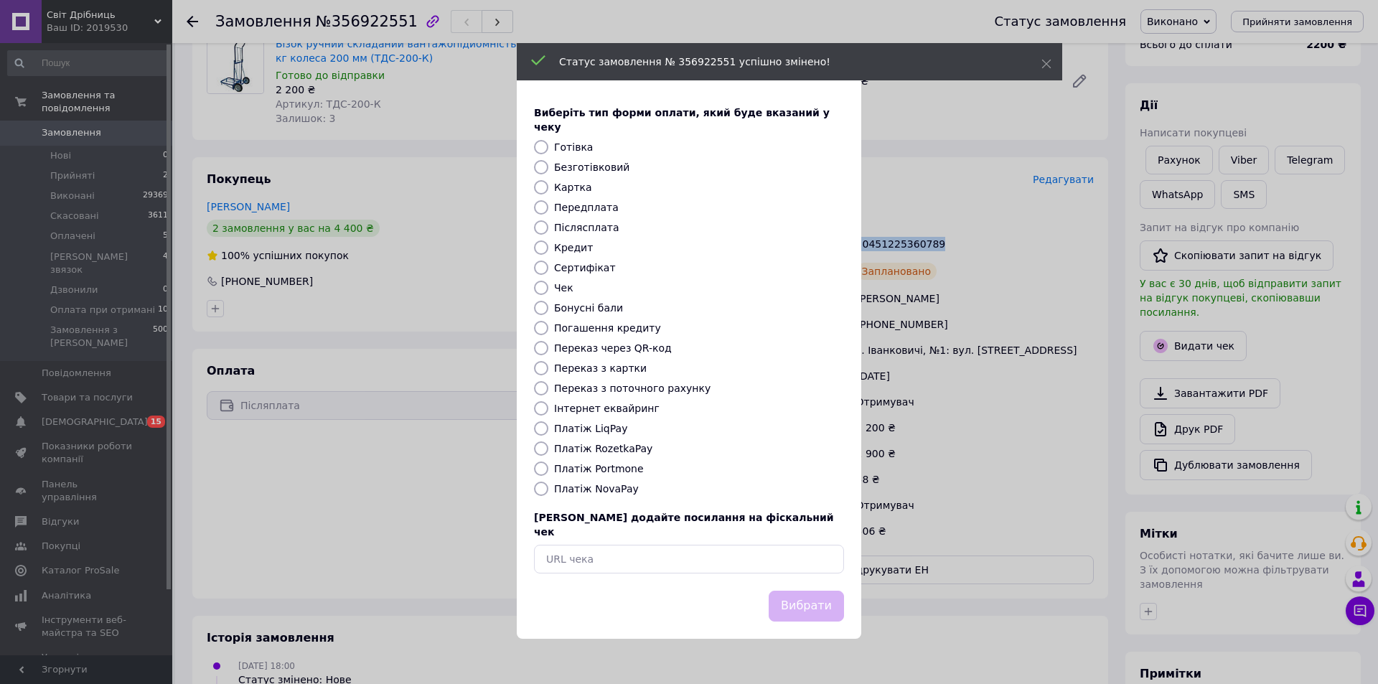
click at [543, 167] on input "Безготівковий" at bounding box center [541, 167] width 14 height 14
radio input "true"
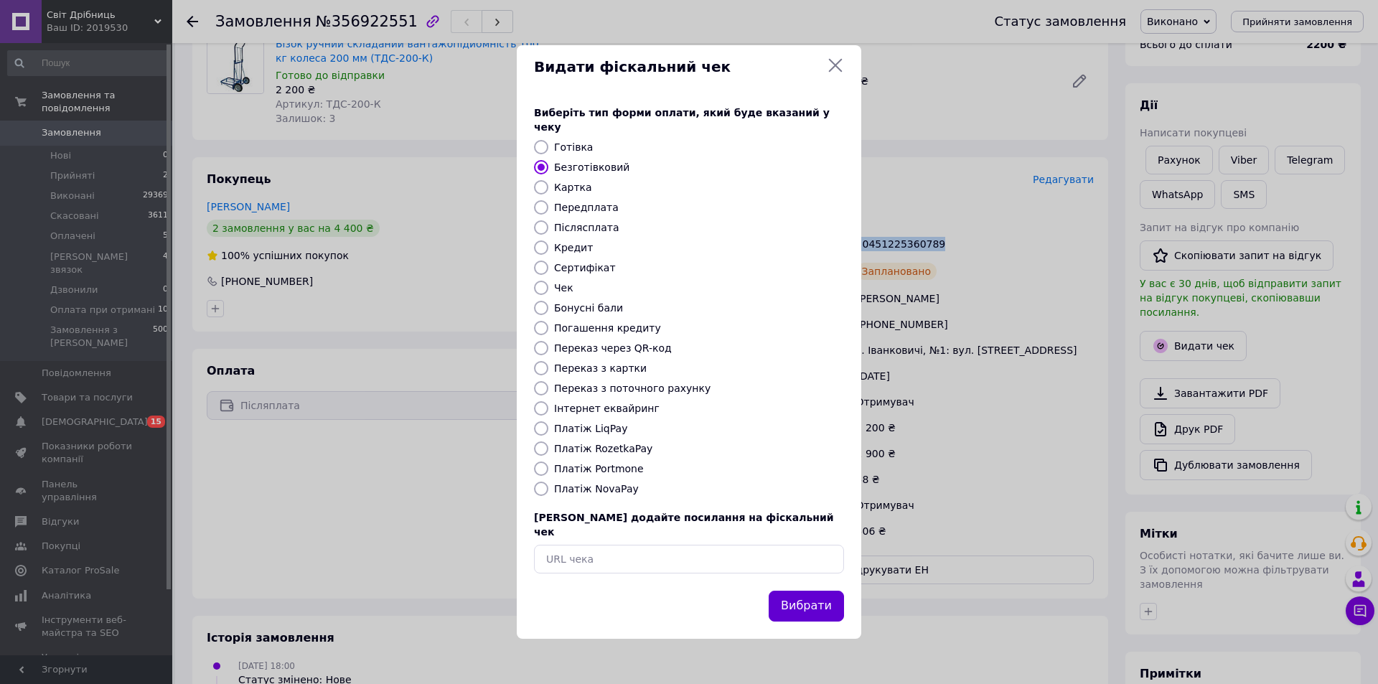
click at [810, 591] on button "Вибрати" at bounding box center [806, 606] width 75 height 31
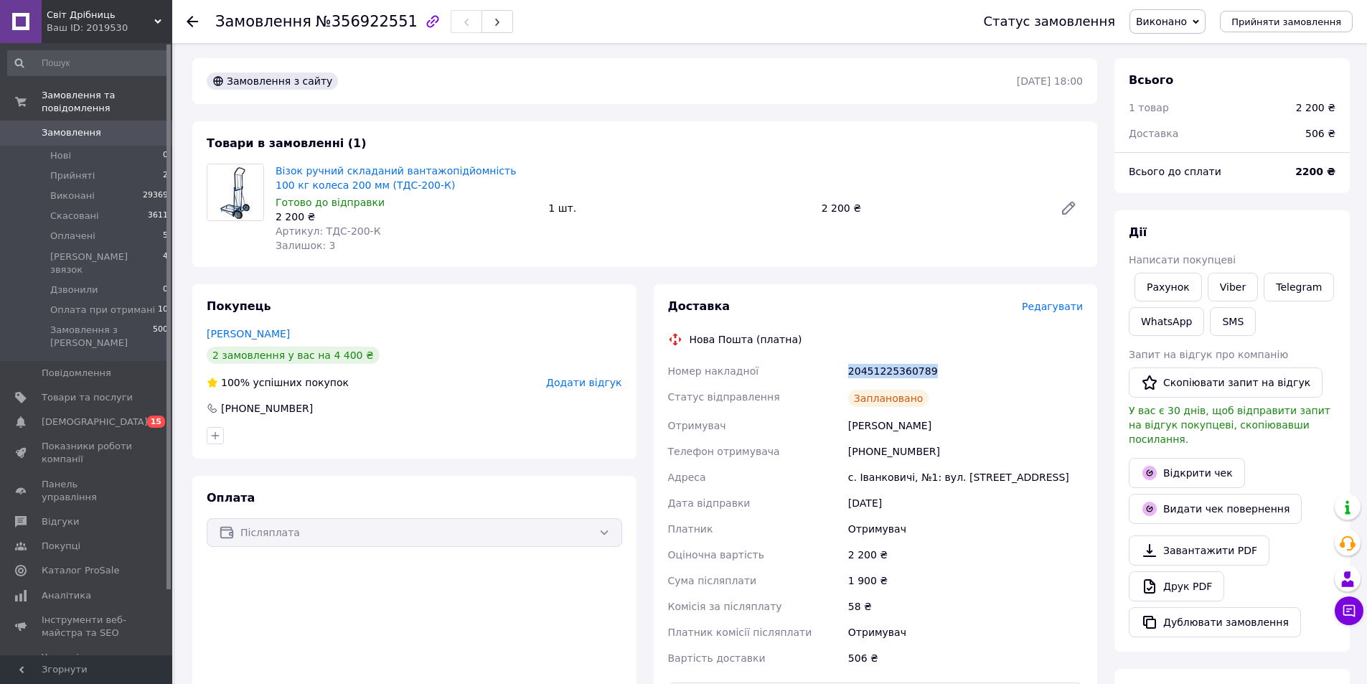
scroll to position [0, 0]
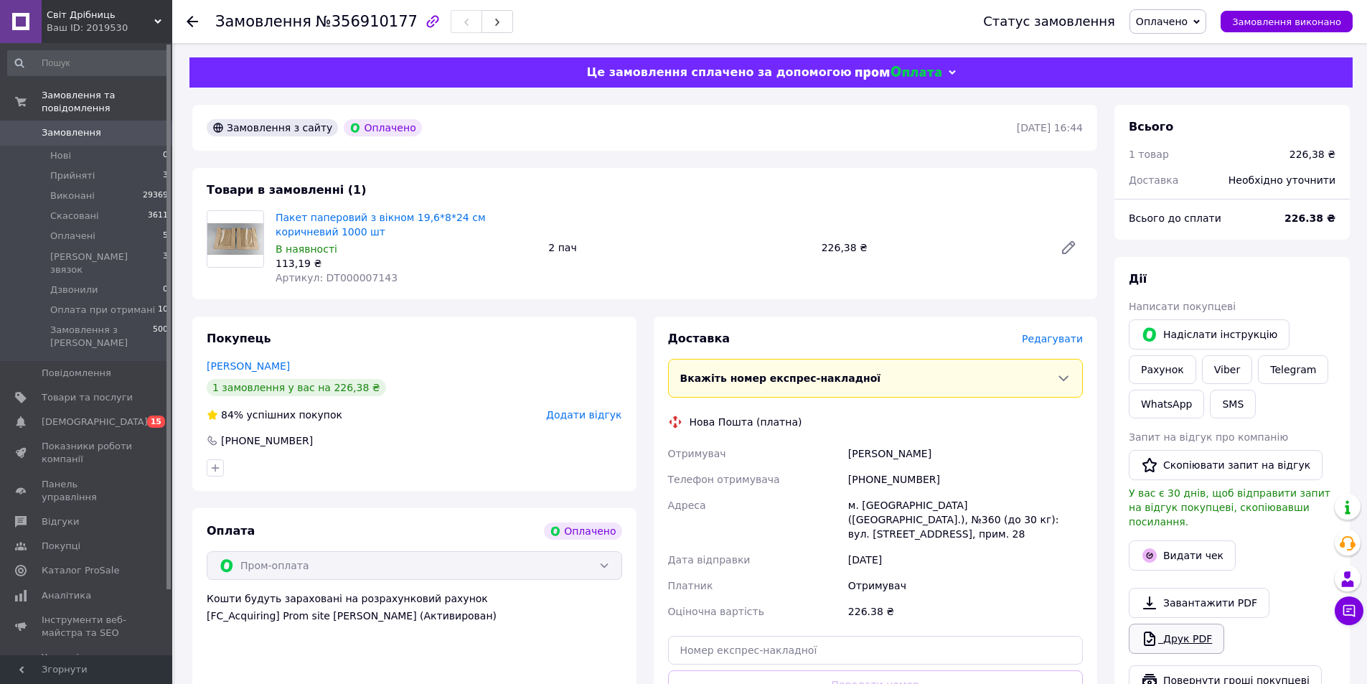
click at [1172, 627] on link "Друк PDF" at bounding box center [1176, 639] width 95 height 30
click at [1228, 361] on link "Viber" at bounding box center [1227, 369] width 50 height 29
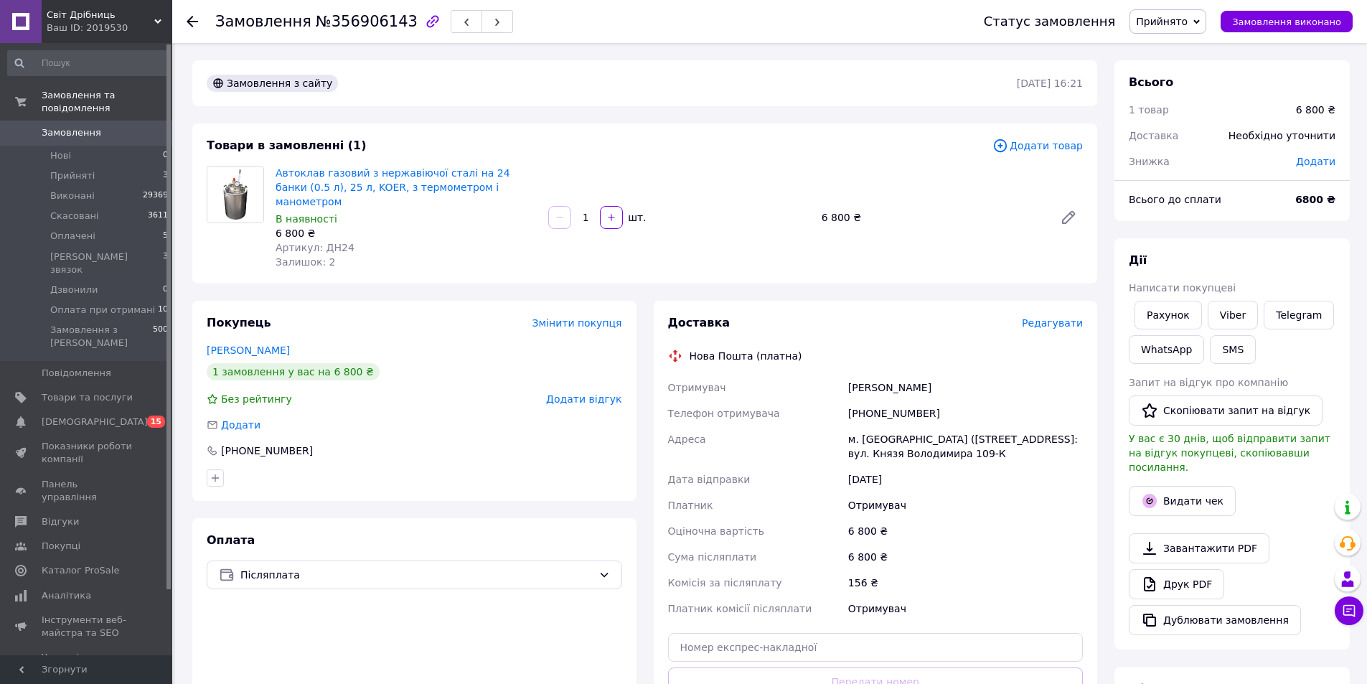
click at [1064, 317] on span "Редагувати" at bounding box center [1052, 322] width 61 height 11
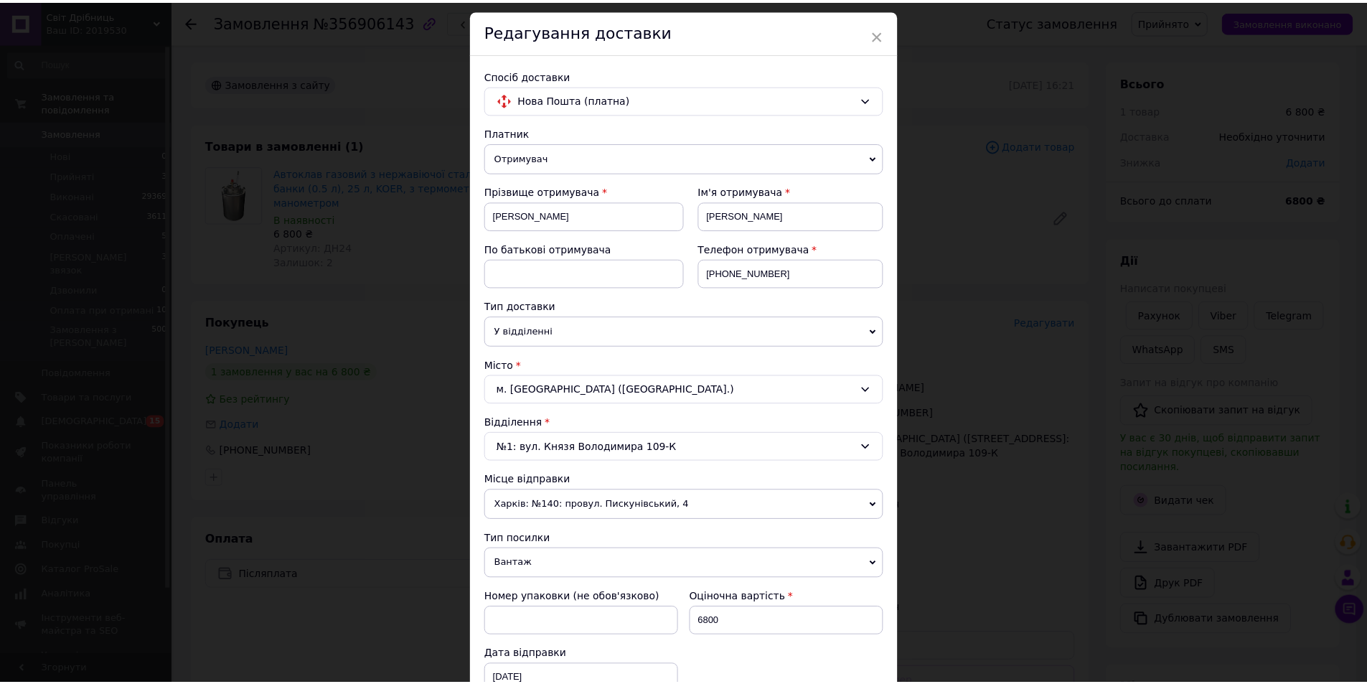
scroll to position [72, 0]
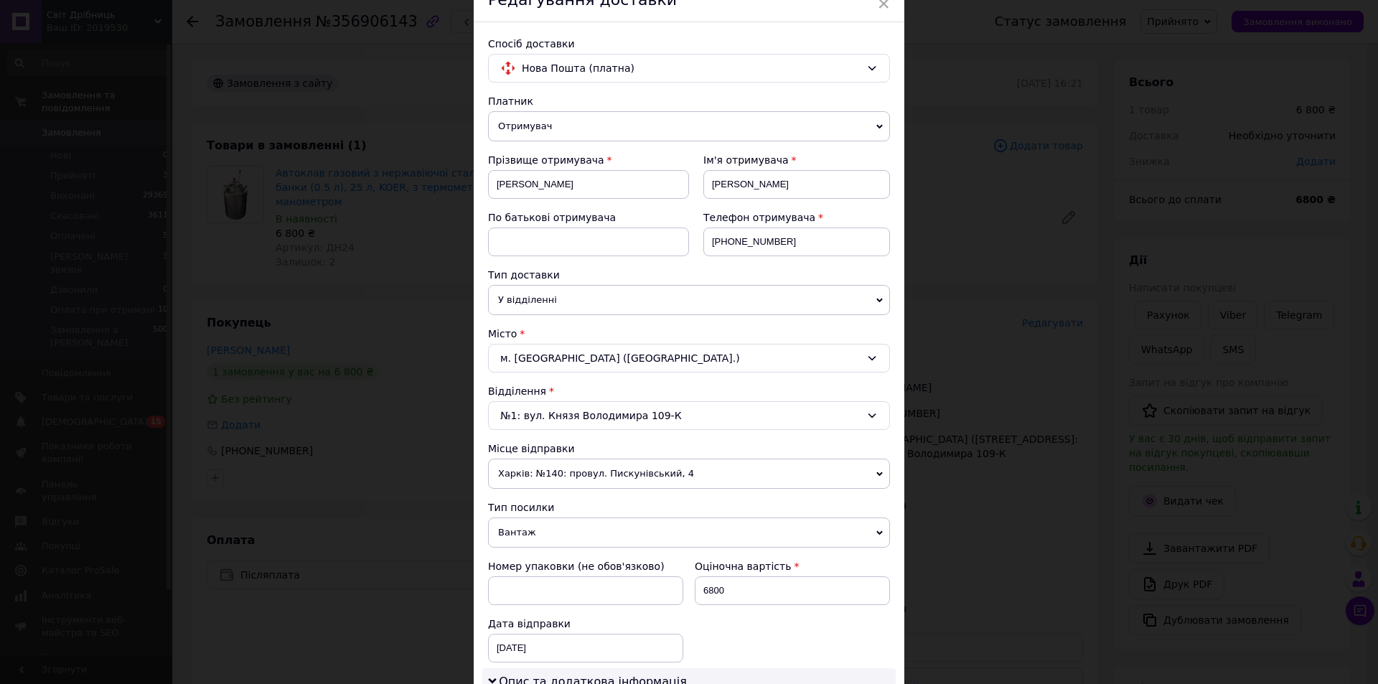
click at [949, 135] on div "× Редагування доставки Спосіб доставки Нова Пошта (платна) Платник Отримувач Ві…" at bounding box center [689, 342] width 1378 height 684
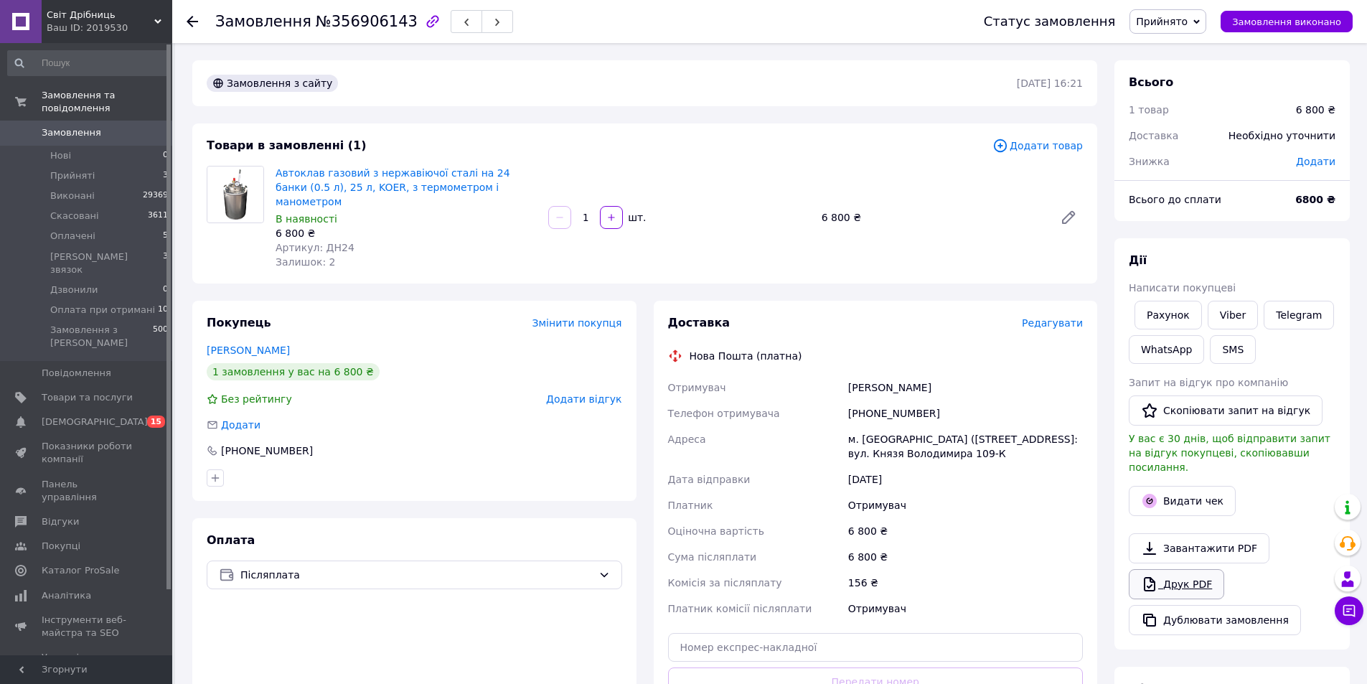
click at [1164, 572] on link "Друк PDF" at bounding box center [1176, 584] width 95 height 30
click at [1233, 311] on link "Viber" at bounding box center [1233, 315] width 50 height 29
click at [1186, 17] on span "Прийнято" at bounding box center [1162, 21] width 52 height 11
click at [1191, 113] on li "[PERSON_NAME] звязок" at bounding box center [1193, 115] width 127 height 22
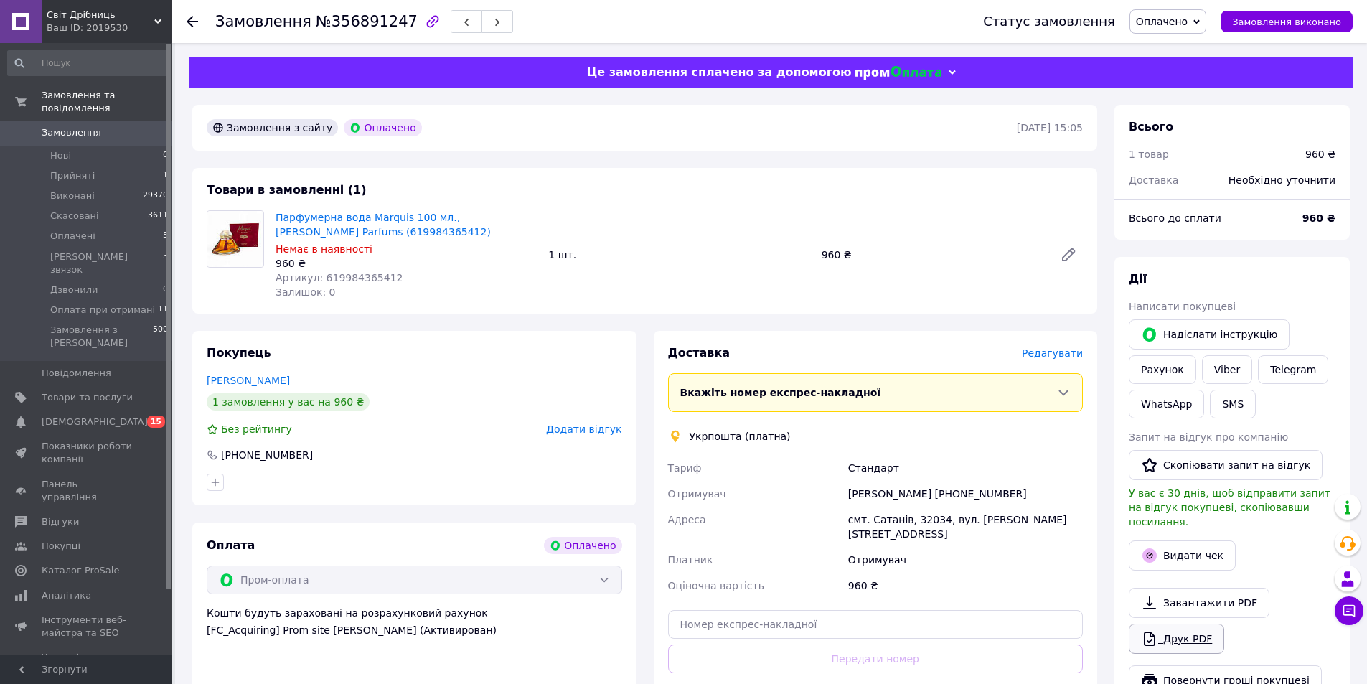
click at [1178, 633] on link "Друк PDF" at bounding box center [1176, 639] width 95 height 30
click at [1229, 363] on link "Viber" at bounding box center [1227, 369] width 50 height 29
drag, startPoint x: 314, startPoint y: 279, endPoint x: 401, endPoint y: 283, distance: 86.9
click at [400, 283] on div "Артикул: 619984365412" at bounding box center [406, 278] width 261 height 14
copy span "619984365412"
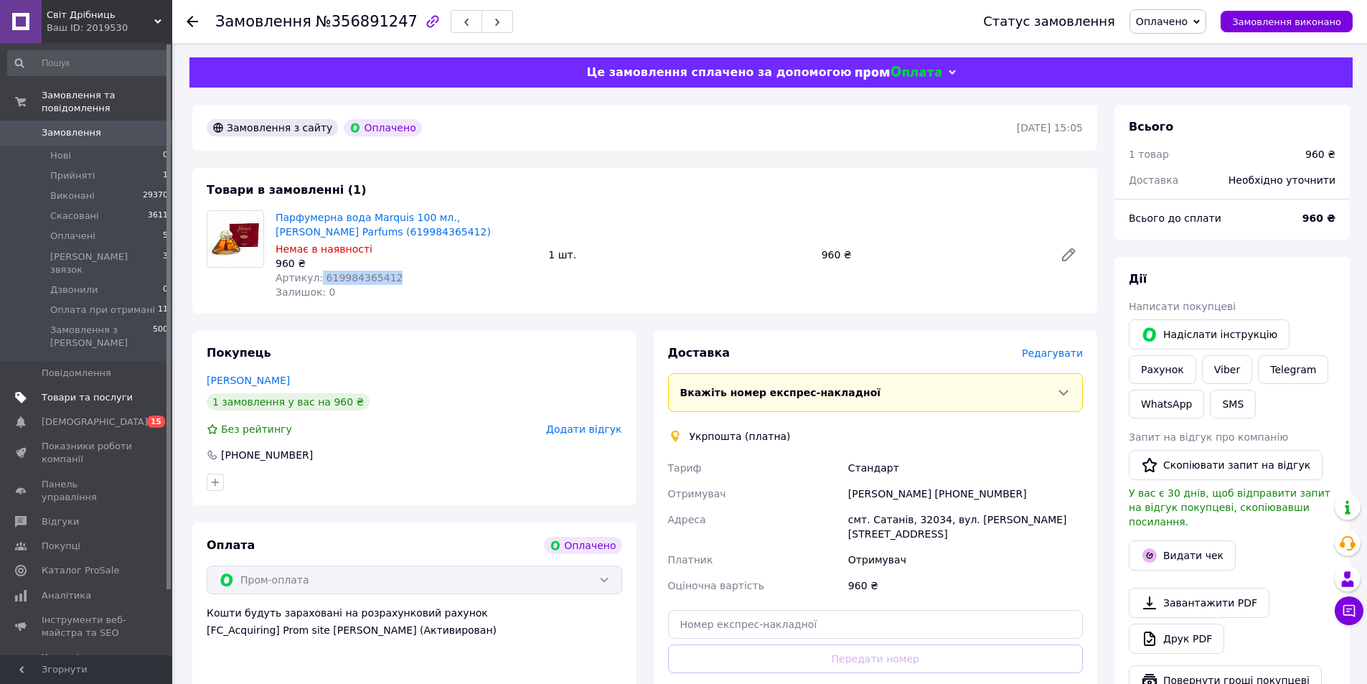
click at [81, 391] on span "Товари та послуги" at bounding box center [87, 397] width 91 height 13
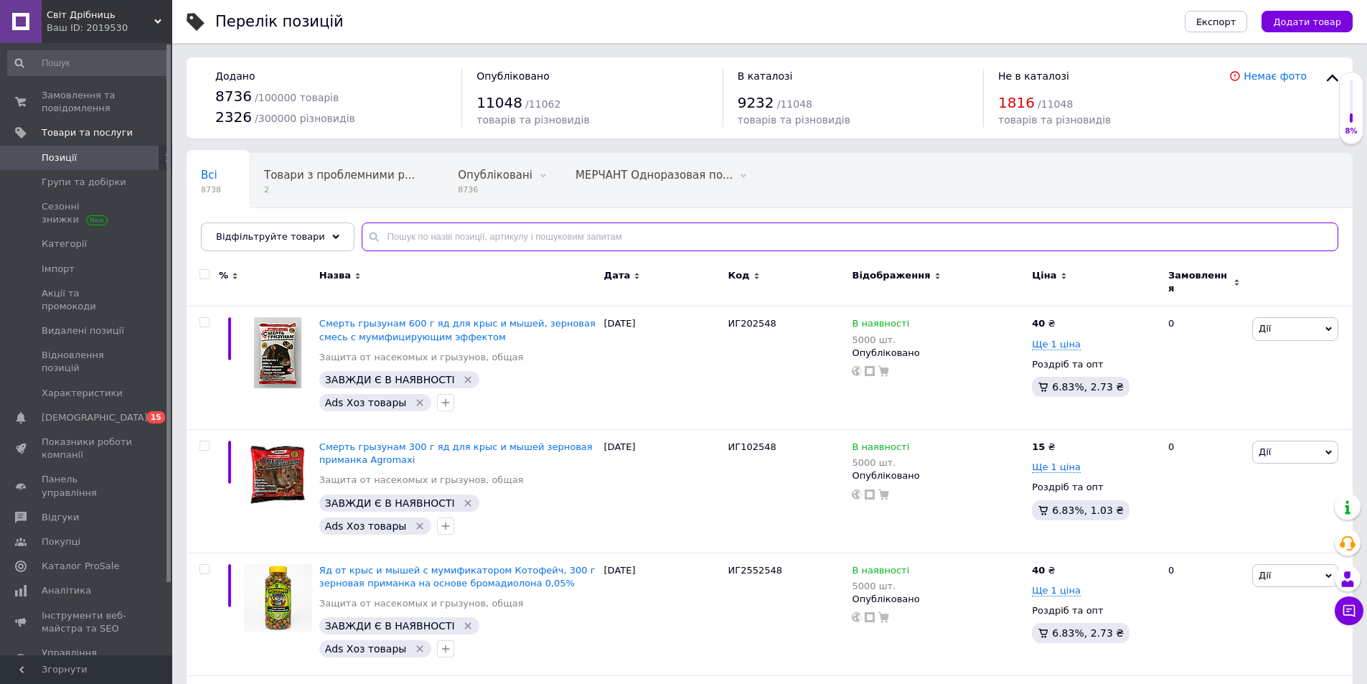
click at [431, 233] on input "text" at bounding box center [850, 236] width 977 height 29
paste input "619984365412"
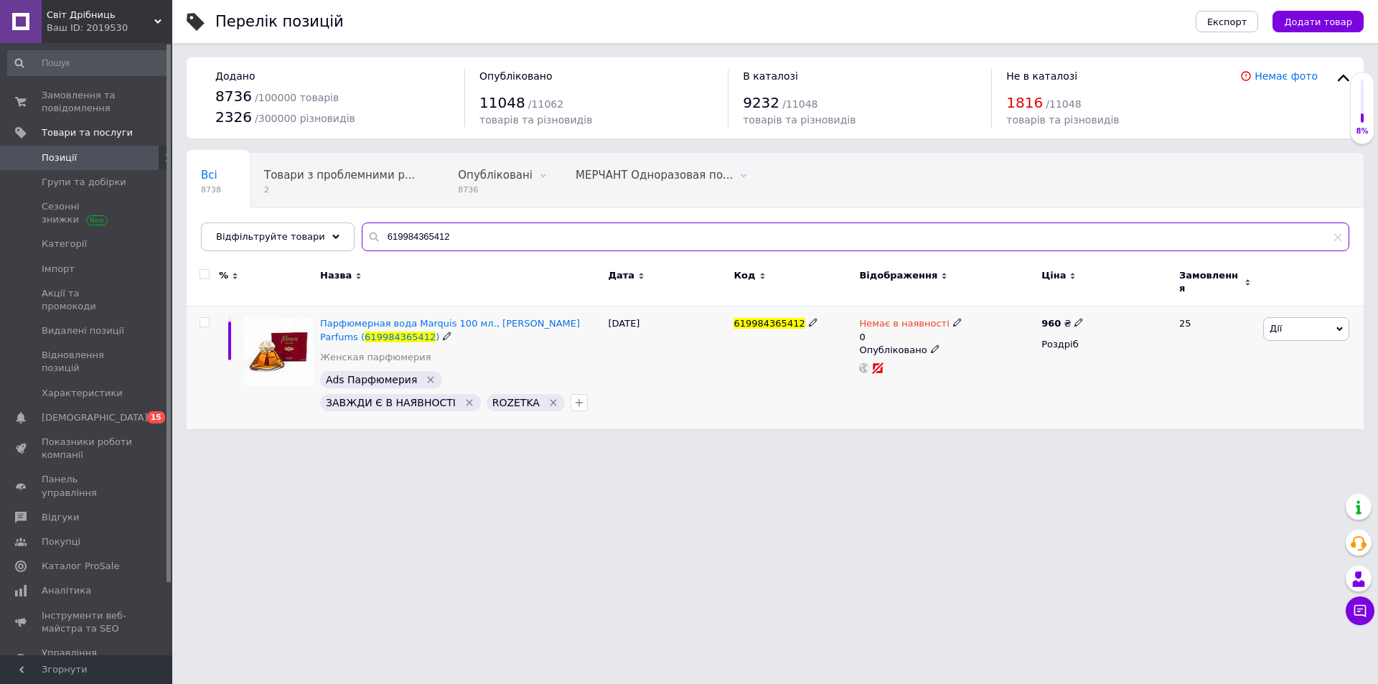
type input "619984365412"
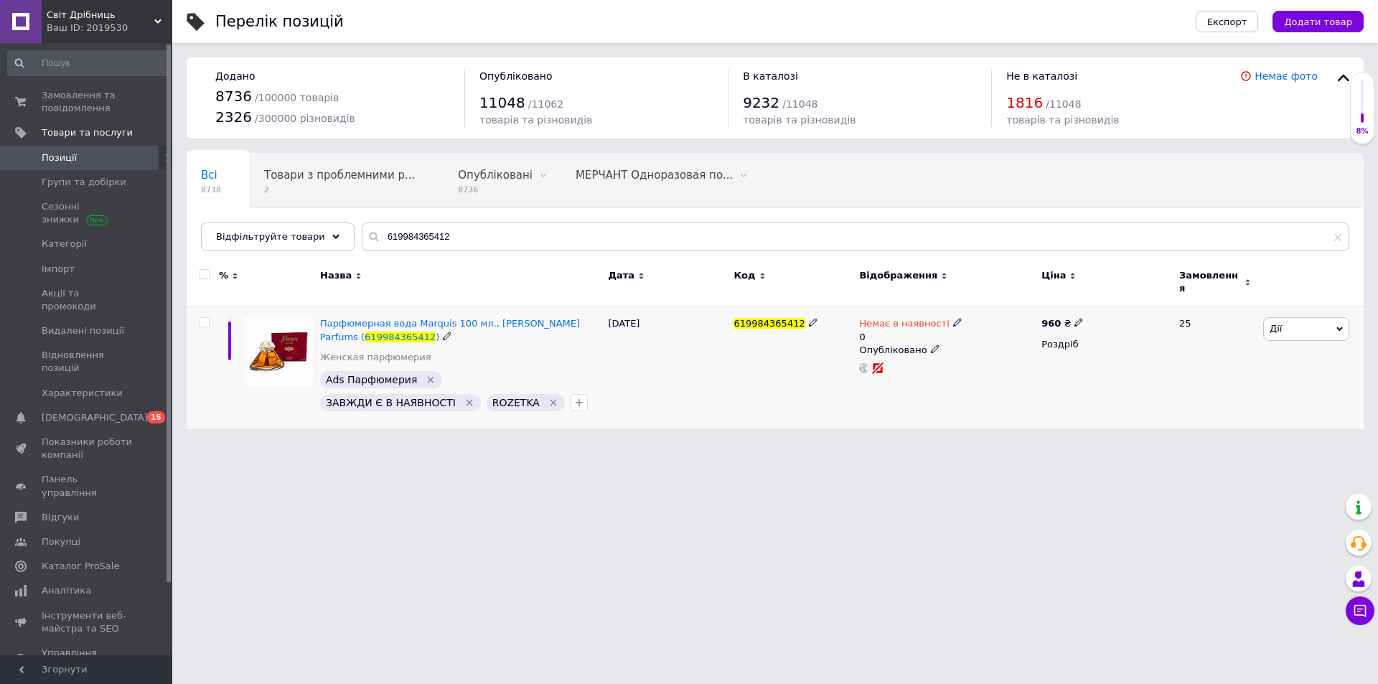
click at [953, 319] on use at bounding box center [957, 323] width 8 height 8
click at [1033, 331] on li "В наявності" at bounding box center [1032, 341] width 136 height 20
click at [1018, 356] on input "0" at bounding box center [1017, 366] width 109 height 29
type input "20"
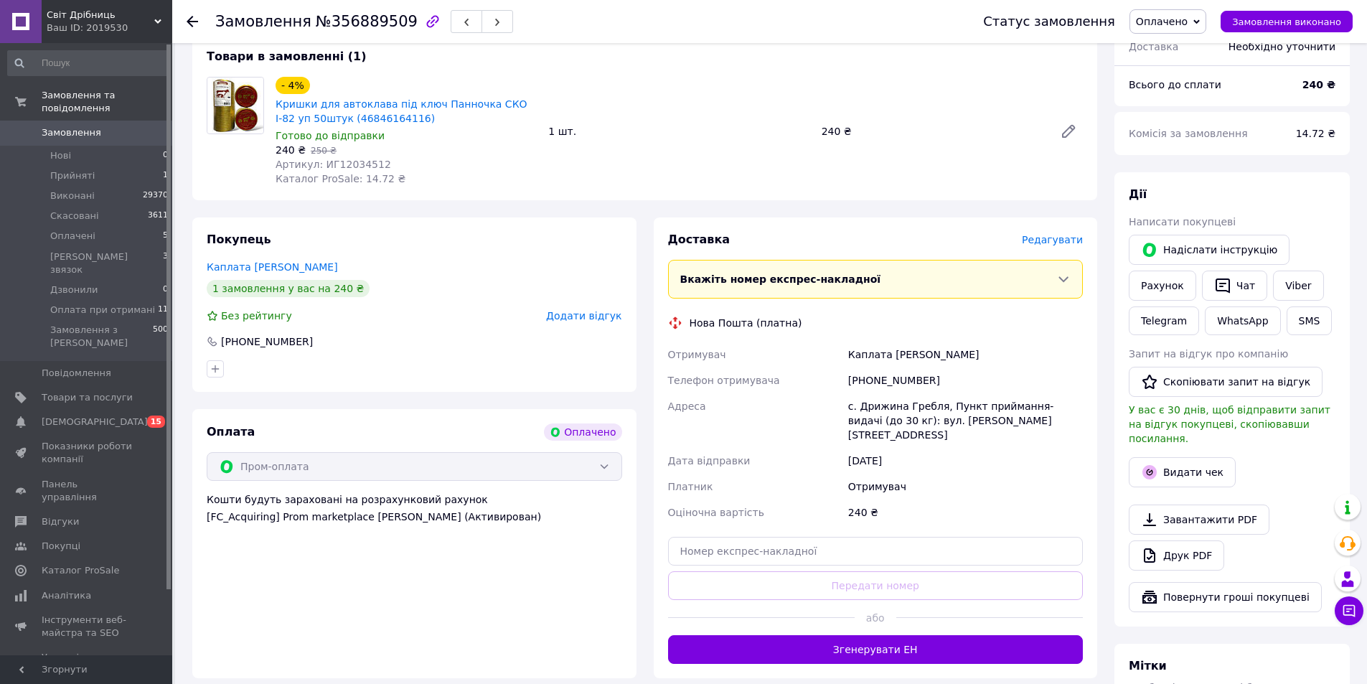
scroll to position [144, 0]
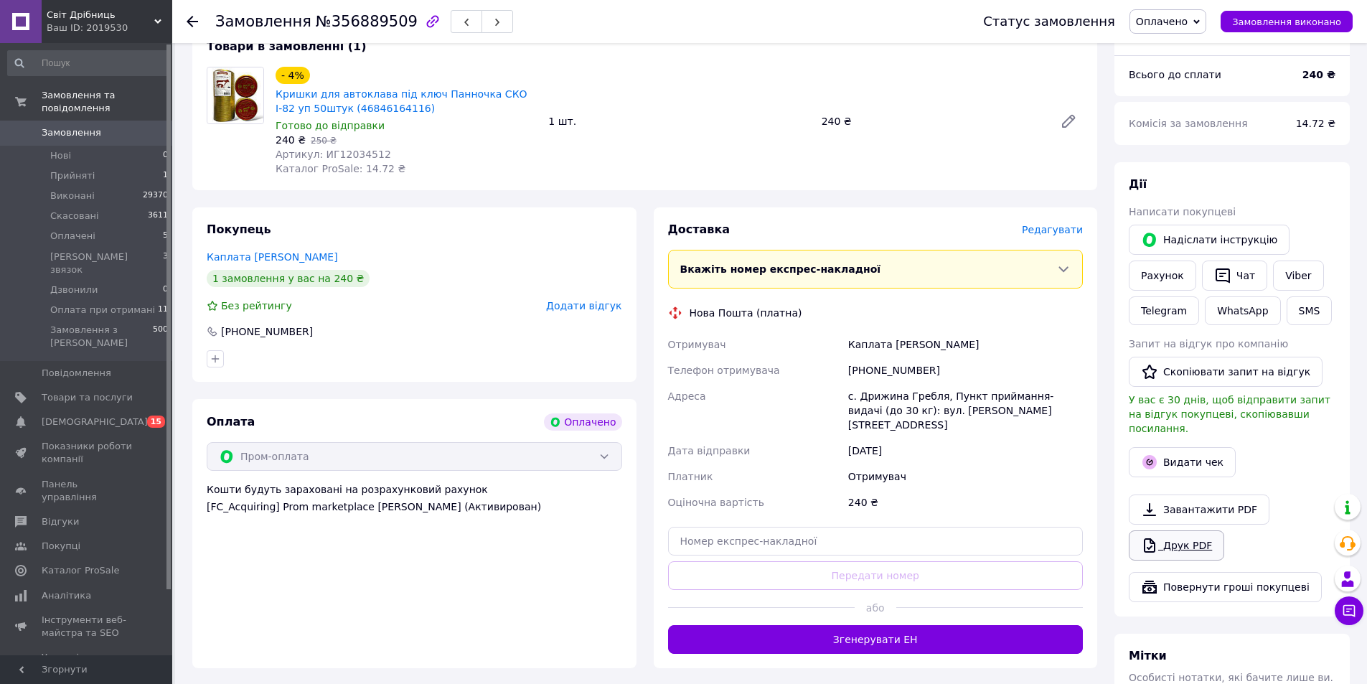
click at [1176, 530] on link "Друк PDF" at bounding box center [1176, 545] width 95 height 30
click at [1283, 271] on link "Viber" at bounding box center [1298, 276] width 50 height 30
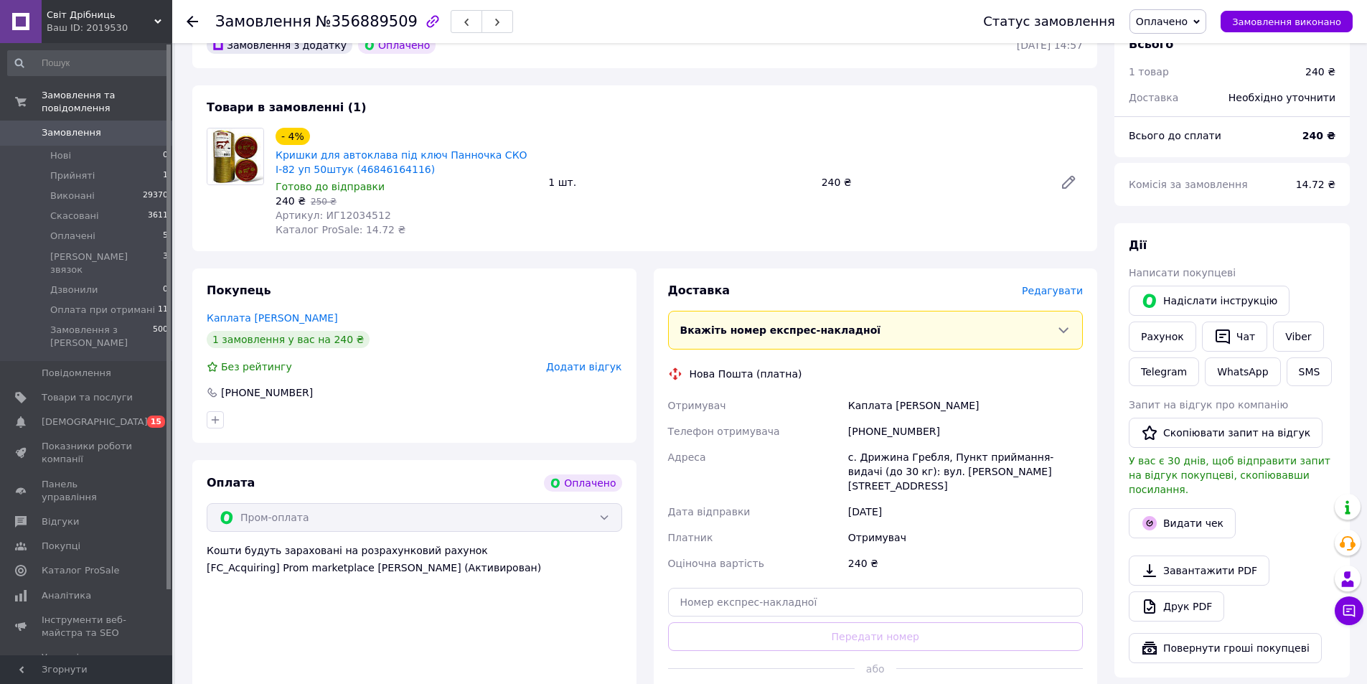
scroll to position [0, 0]
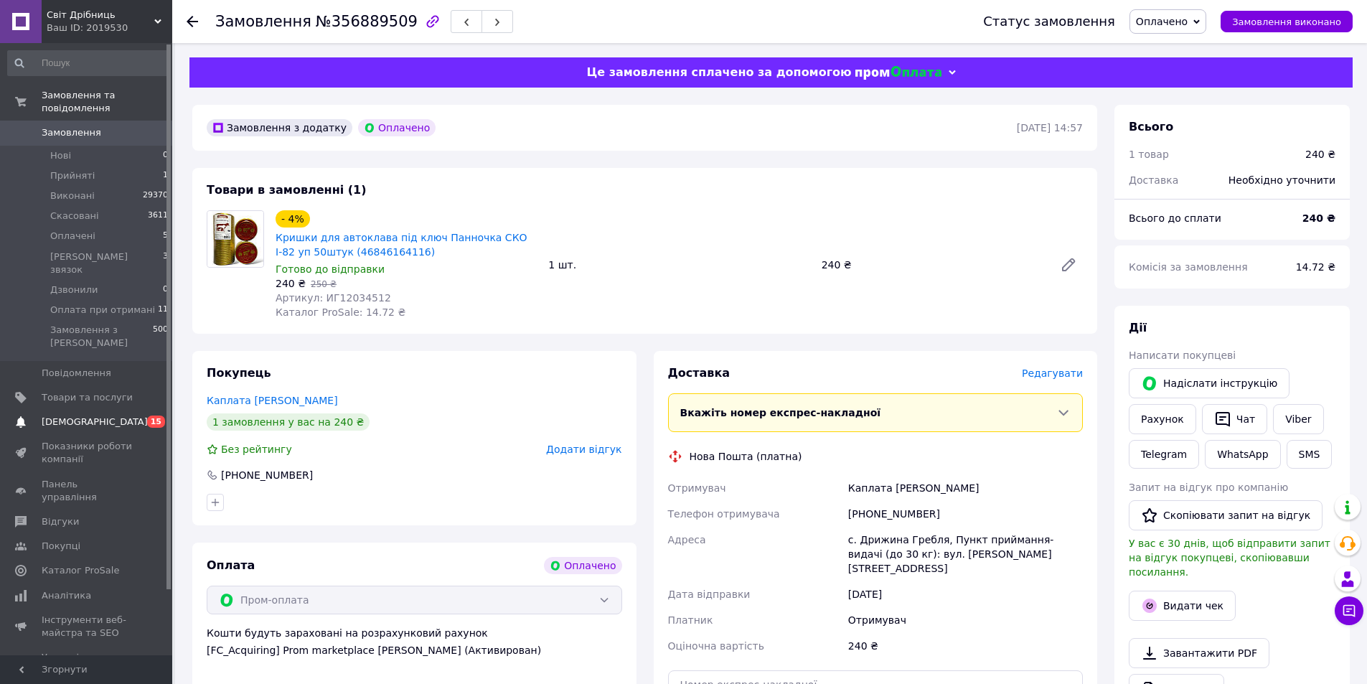
click at [82, 416] on span "[DEMOGRAPHIC_DATA]" at bounding box center [95, 422] width 106 height 13
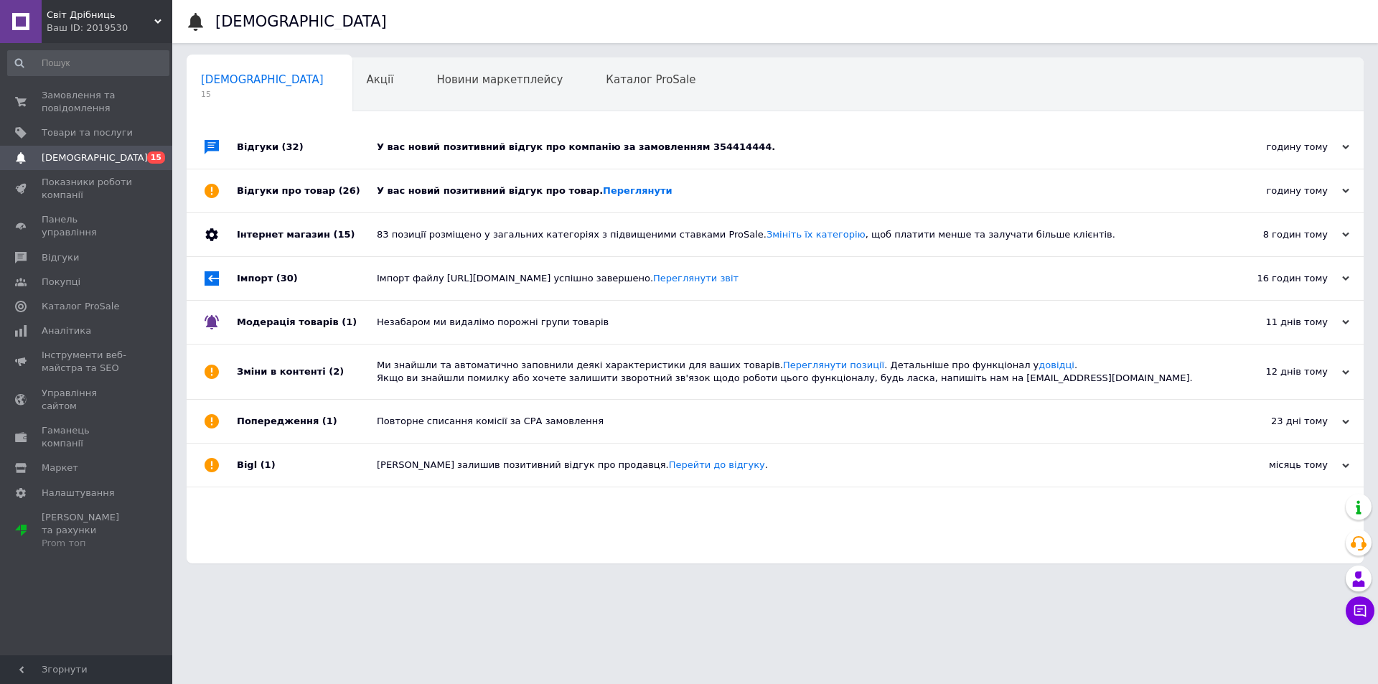
click at [543, 146] on div "У вас новий позитивний відгук про компанію за замовленням 354414444." at bounding box center [791, 147] width 829 height 13
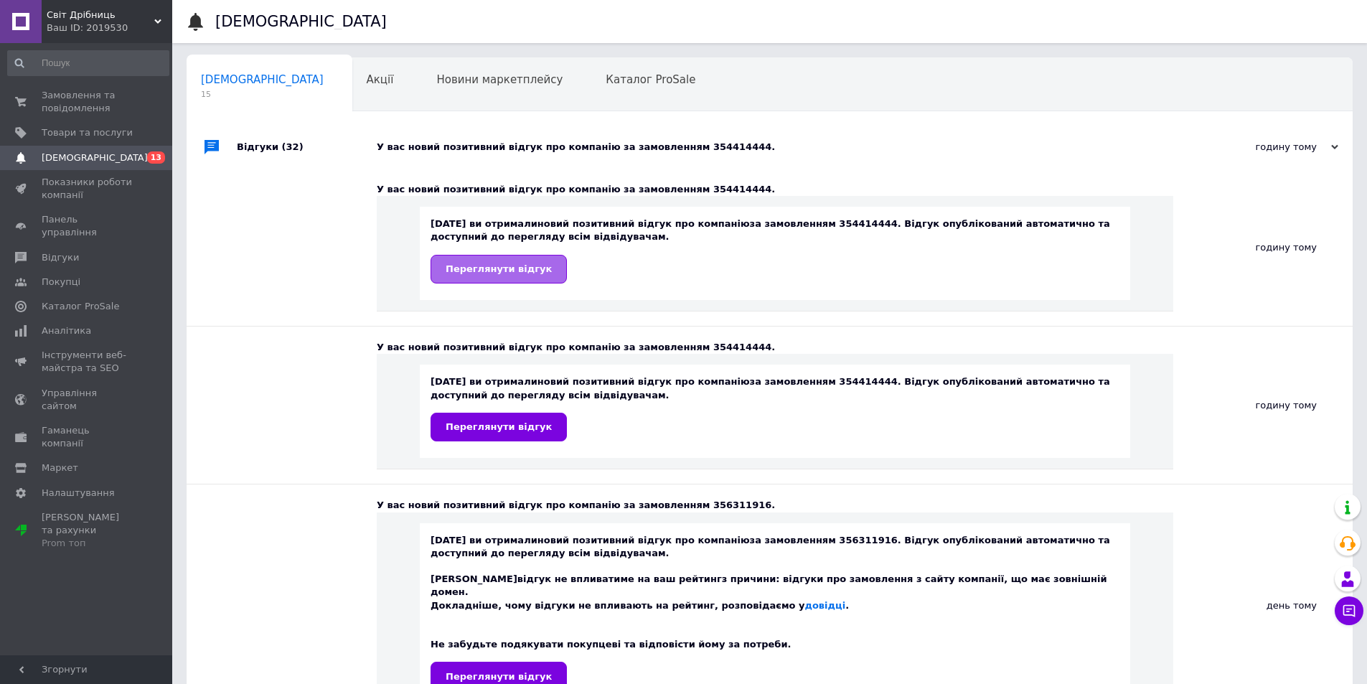
click at [518, 260] on link "Переглянути відгук" at bounding box center [499, 269] width 136 height 29
click at [55, 251] on span "Відгуки" at bounding box center [60, 257] width 37 height 13
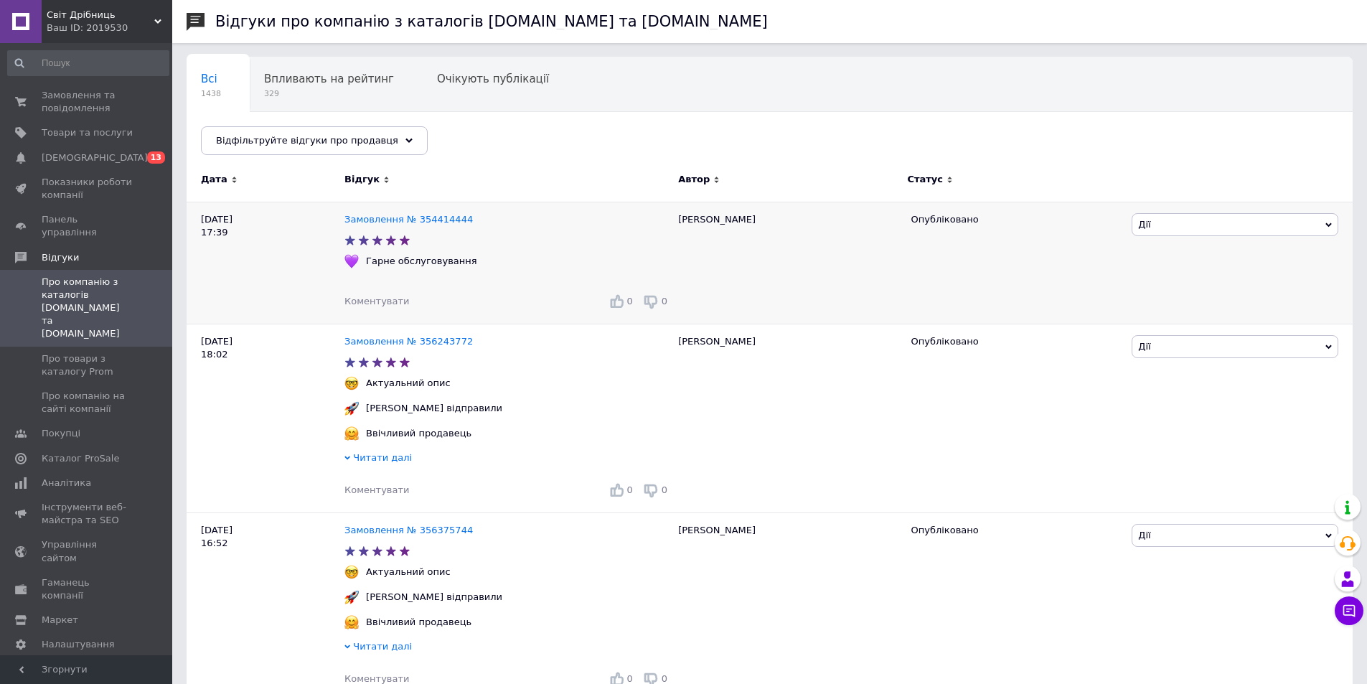
scroll to position [144, 0]
